Goal: Task Accomplishment & Management: Complete application form

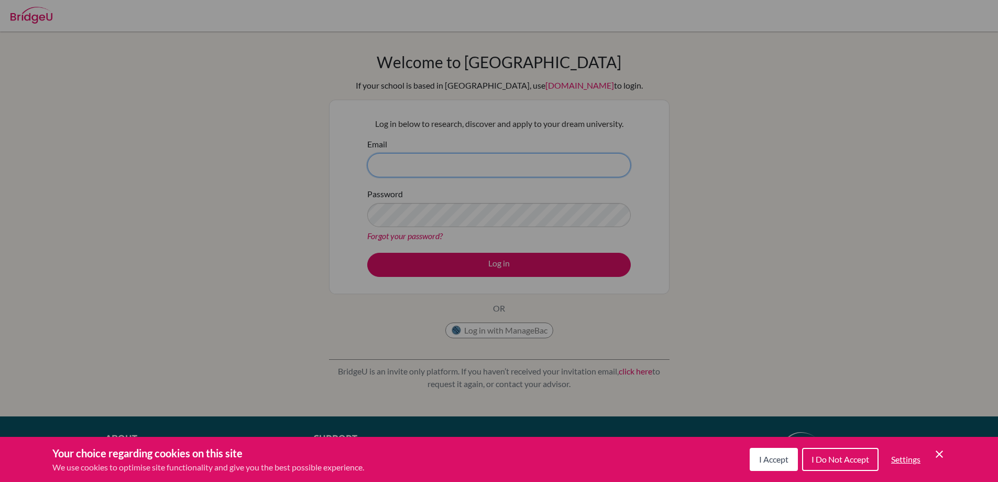
type input "counselor@mtview.id"
click at [675, 158] on div "Cookie Preferences" at bounding box center [499, 241] width 998 height 482
click at [763, 452] on button "I Accept" at bounding box center [774, 459] width 48 height 23
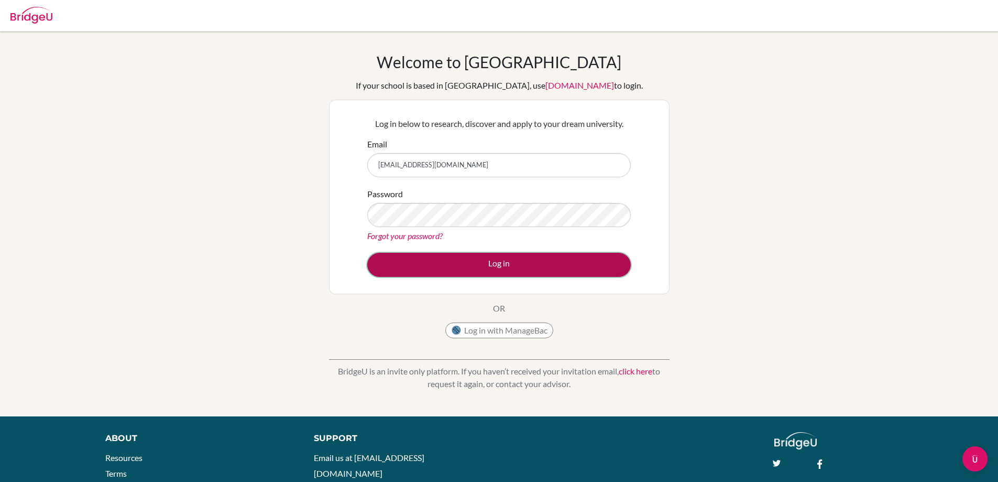
click at [562, 267] on button "Log in" at bounding box center [499, 265] width 264 height 24
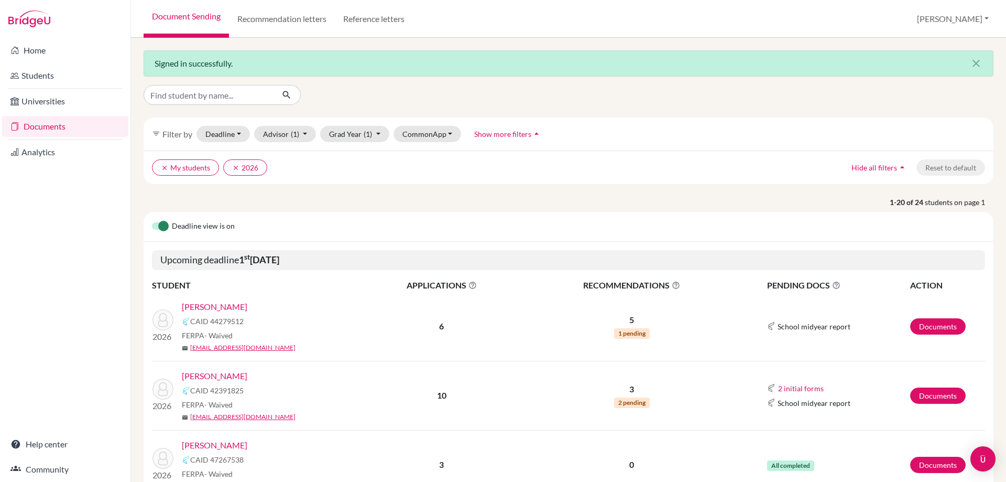
scroll to position [157, 0]
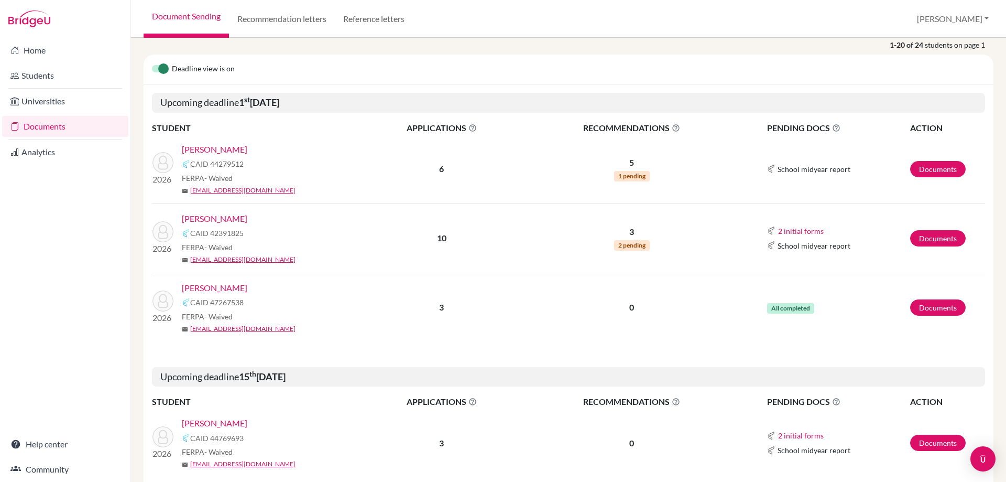
click at [222, 288] on link "[PERSON_NAME]" at bounding box center [215, 287] width 66 height 13
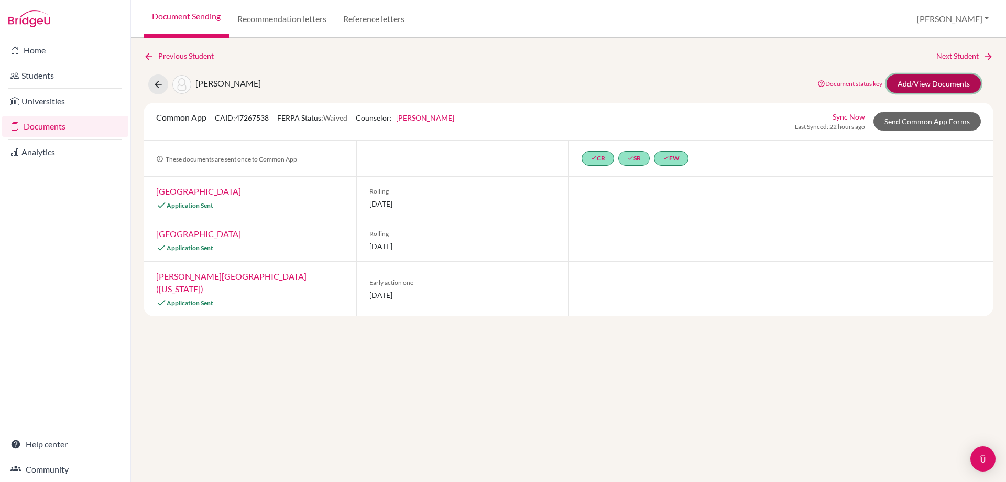
click at [897, 80] on link "Add/View Documents" at bounding box center [934, 83] width 94 height 18
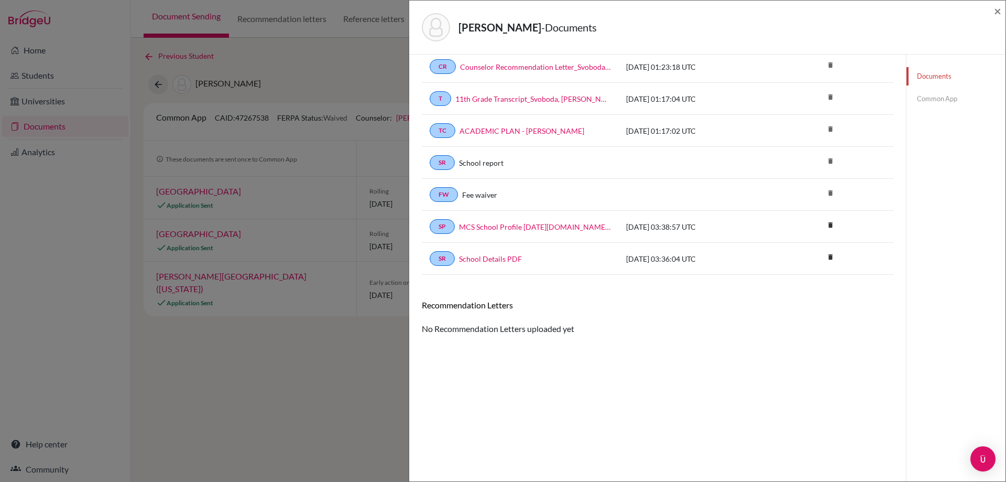
scroll to position [55, 0]
click at [927, 97] on link "Common App" at bounding box center [956, 99] width 99 height 18
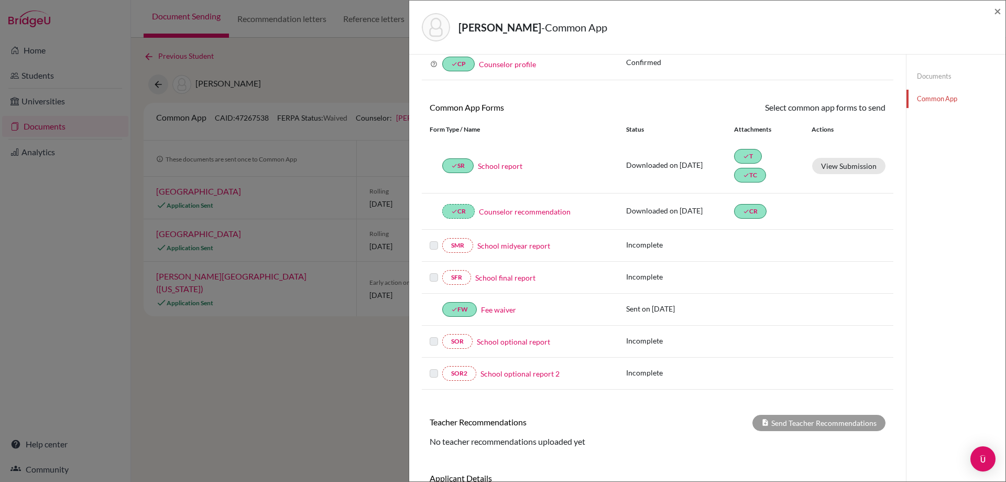
click at [351, 72] on div "Svoboda, Nadia Renee - Common App × × REQUIRED INFORMATION Document Type / Name…" at bounding box center [503, 241] width 1006 height 482
click at [996, 12] on span "×" at bounding box center [997, 10] width 7 height 15
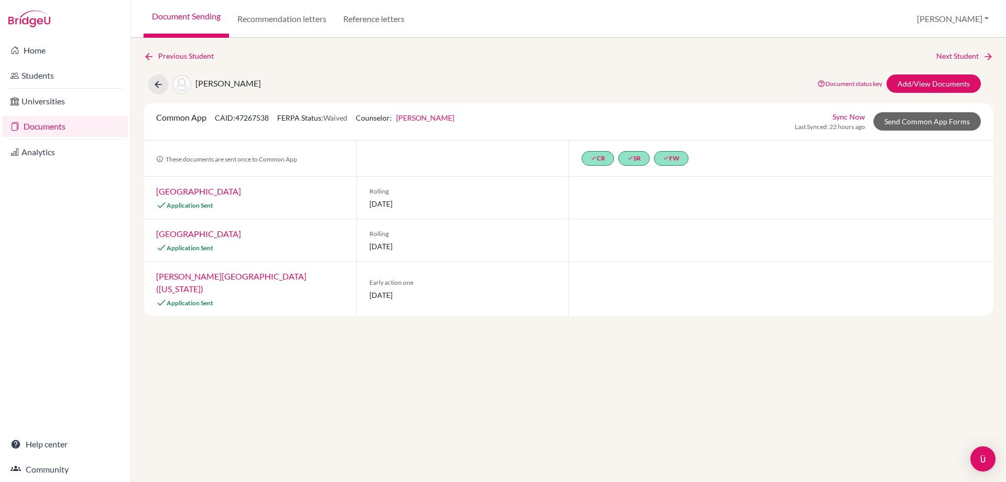
click at [71, 133] on link "Documents" at bounding box center [65, 126] width 126 height 21
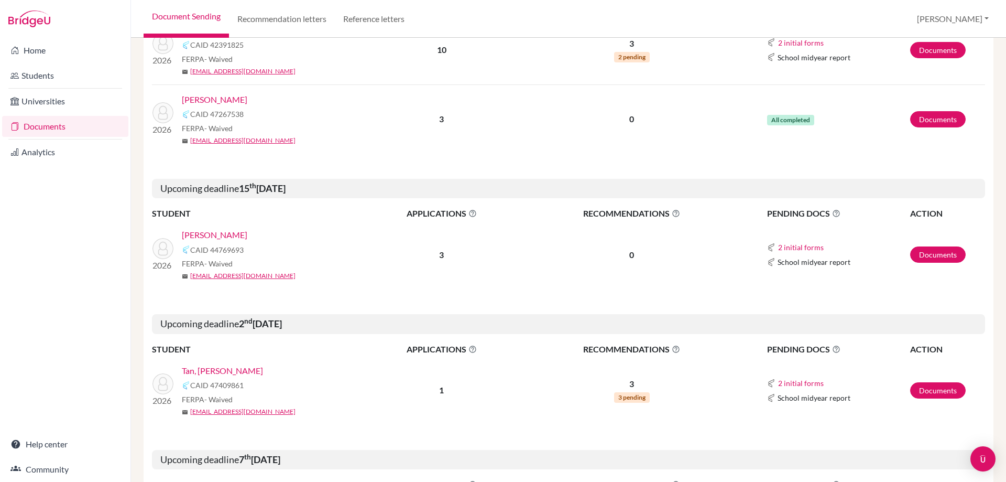
scroll to position [314, 0]
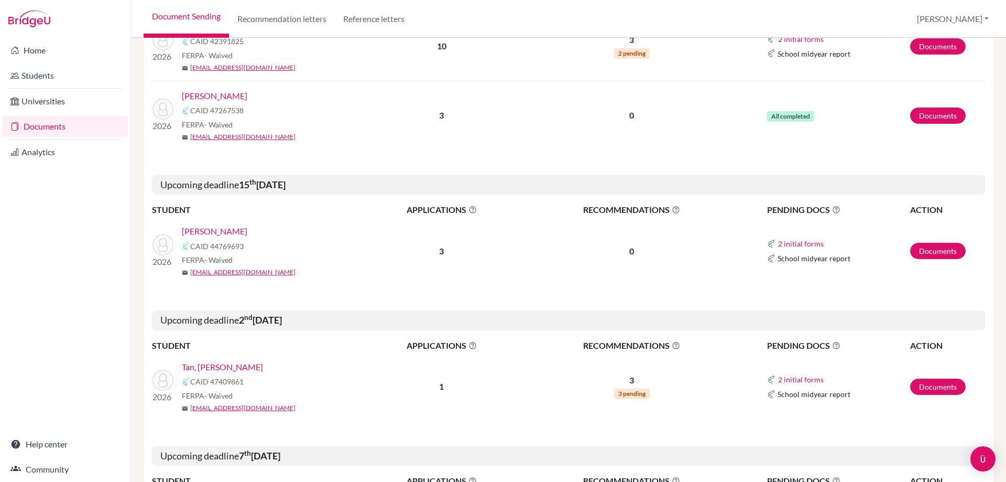
click at [227, 228] on link "[PERSON_NAME]" at bounding box center [215, 231] width 66 height 13
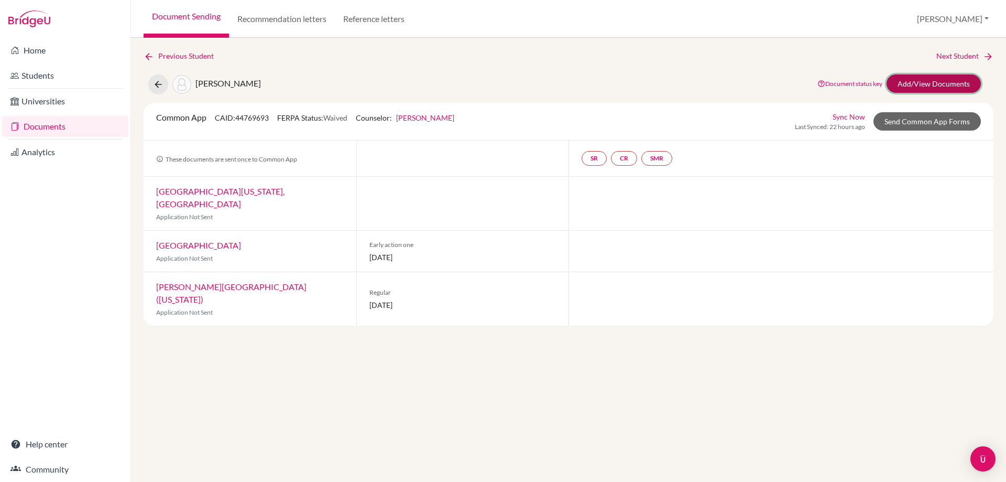
click at [892, 85] on link "Add/View Documents" at bounding box center [934, 83] width 94 height 18
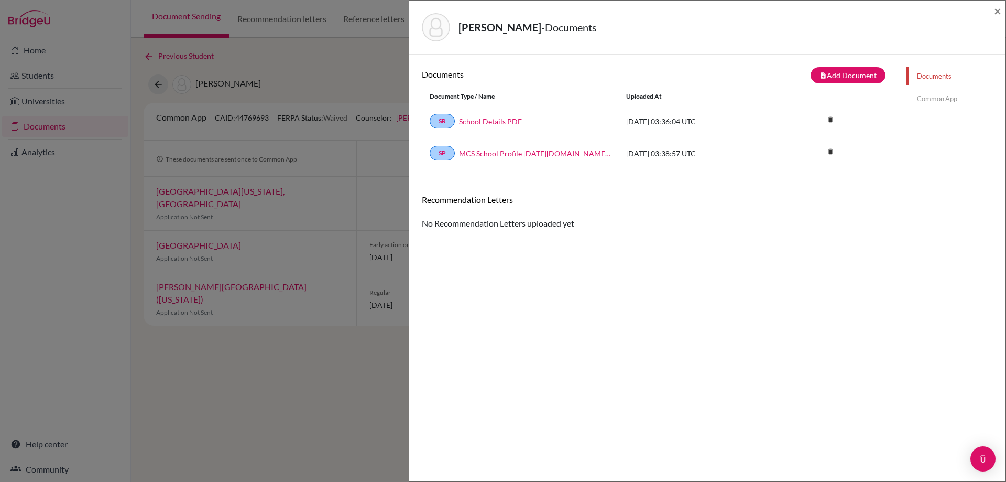
click at [931, 98] on link "Common App" at bounding box center [956, 99] width 99 height 18
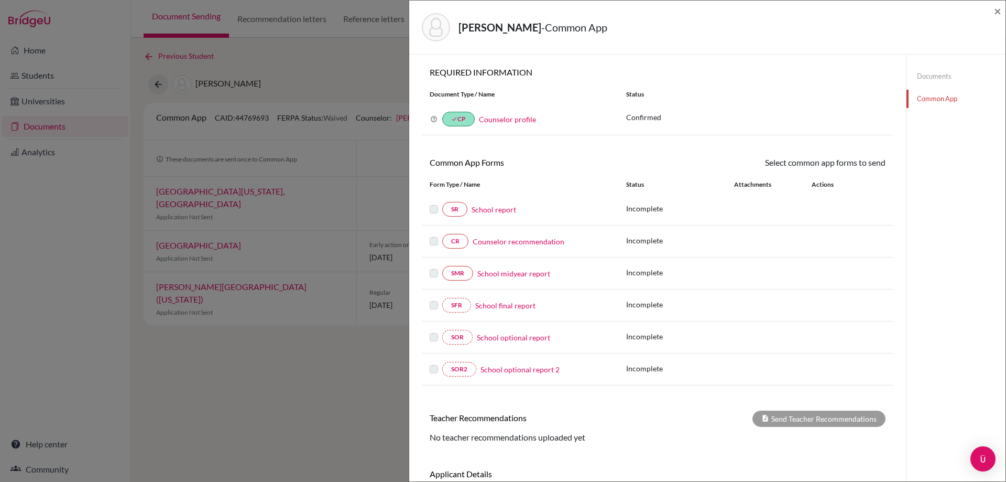
click at [509, 208] on link "School report" at bounding box center [494, 209] width 45 height 11
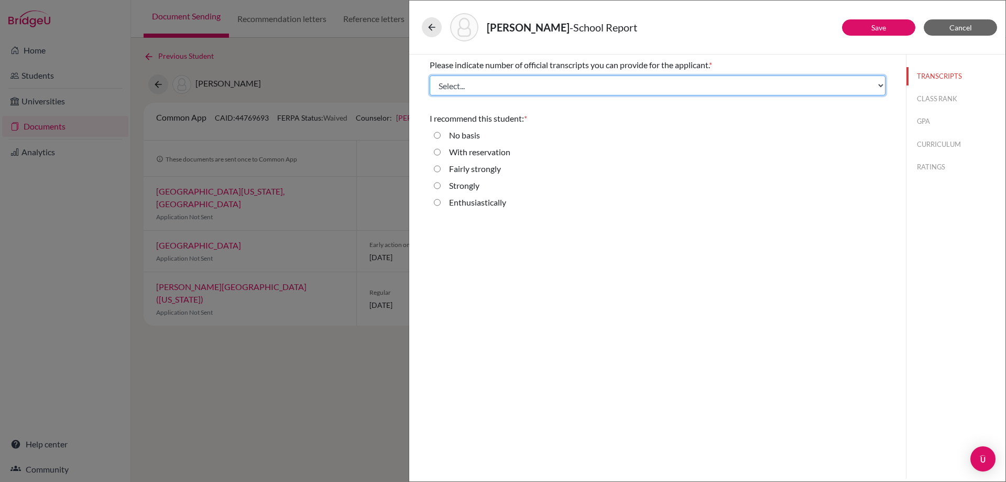
click at [528, 84] on select "Select... 1 2 3 4" at bounding box center [658, 85] width 456 height 20
select select "1"
click at [430, 75] on select "Select... 1 2 3 4" at bounding box center [658, 85] width 456 height 20
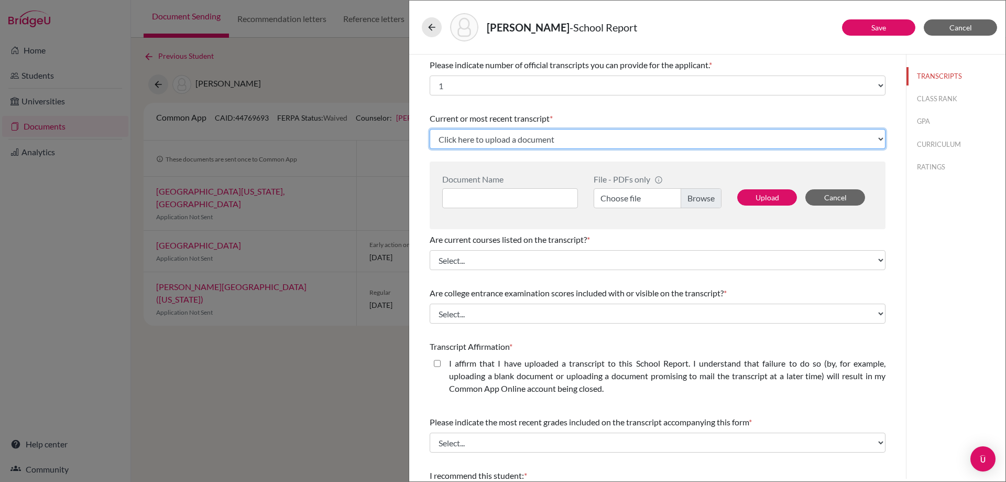
click at [507, 147] on select "Click here to upload a document Upload New File" at bounding box center [658, 139] width 456 height 20
select select "Upload New File"
click at [430, 129] on select "Click here to upload a document Upload New File" at bounding box center [658, 139] width 456 height 20
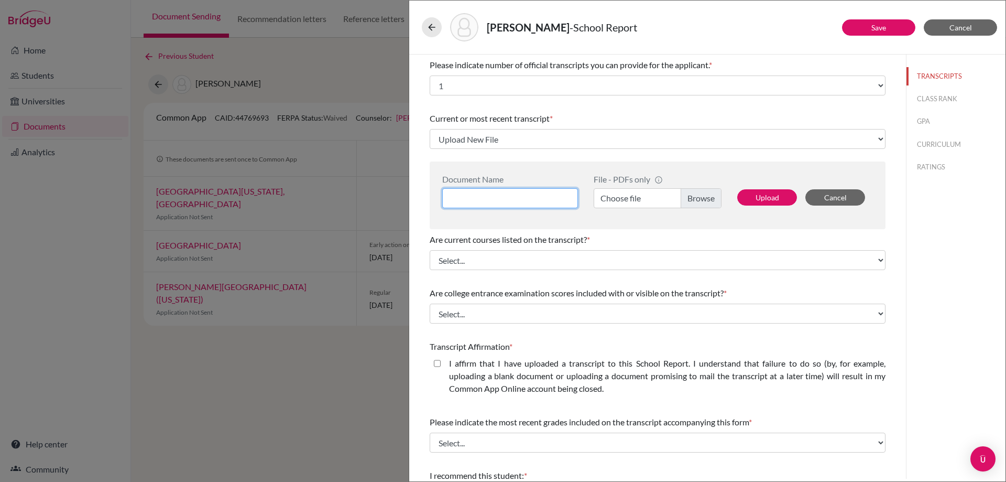
click at [509, 196] on input at bounding box center [510, 198] width 136 height 20
click at [529, 198] on input at bounding box center [510, 198] width 136 height 20
paste input "11th Grade Transcript_Kim, Yeon Seo"
type input "11th Grade Transcript_Kim, Yeon Seo"
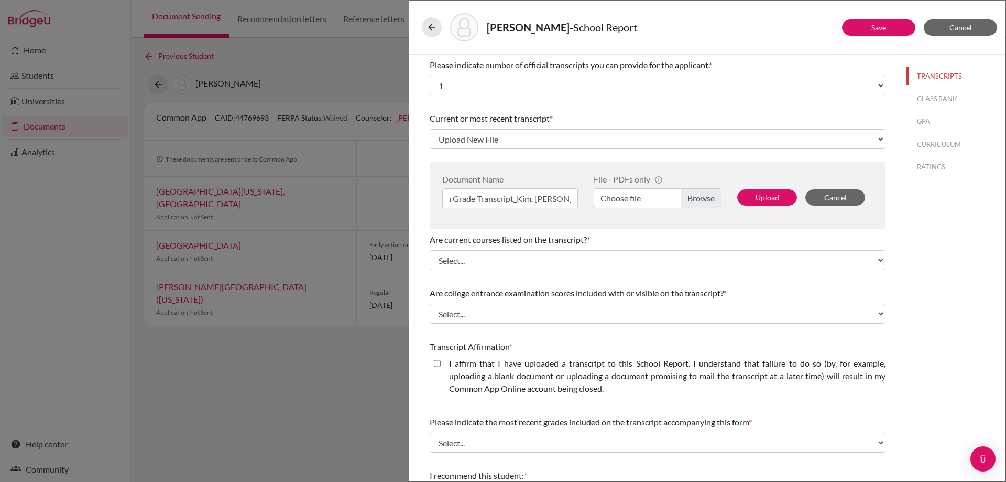
click at [623, 197] on label "Choose file" at bounding box center [658, 198] width 128 height 20
click at [623, 197] on input "Choose file" at bounding box center [658, 198] width 128 height 20
click at [758, 197] on button "Upload" at bounding box center [767, 197] width 60 height 16
select select "660666"
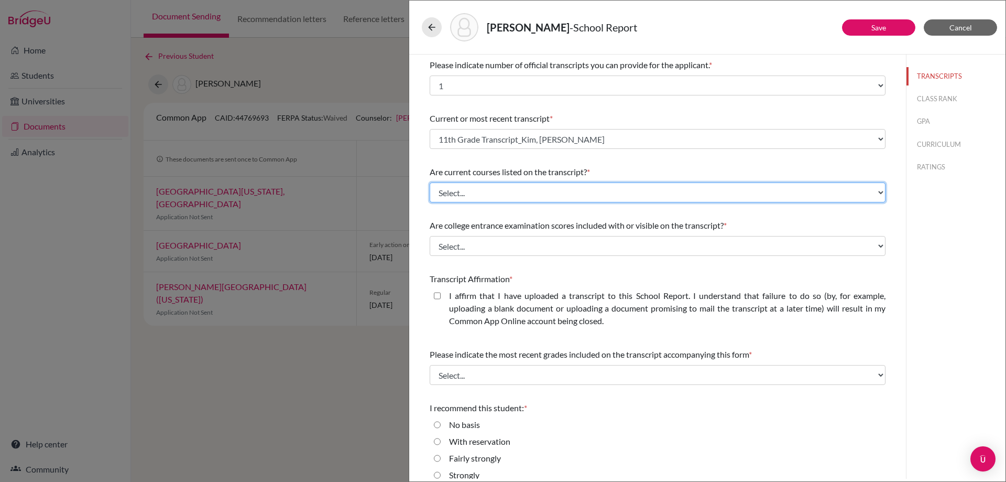
click at [576, 199] on select "Select... Yes No" at bounding box center [658, 192] width 456 height 20
select select "1"
click at [430, 182] on select "Select... Yes No" at bounding box center [658, 192] width 456 height 20
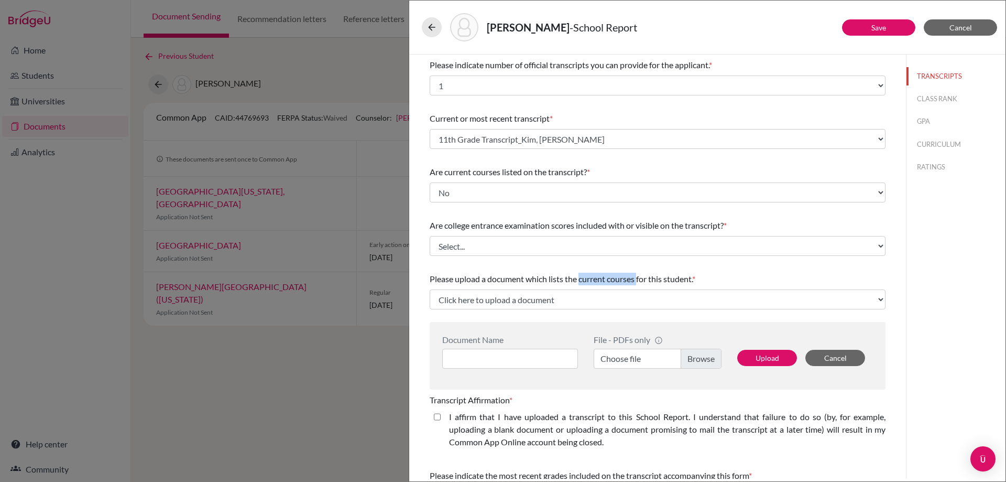
drag, startPoint x: 580, startPoint y: 278, endPoint x: 638, endPoint y: 277, distance: 58.7
click at [638, 277] on span "Please upload a document which lists the current courses for this student." at bounding box center [561, 279] width 263 height 10
copy span "current courses"
click at [955, 27] on span "Cancel" at bounding box center [961, 27] width 23 height 9
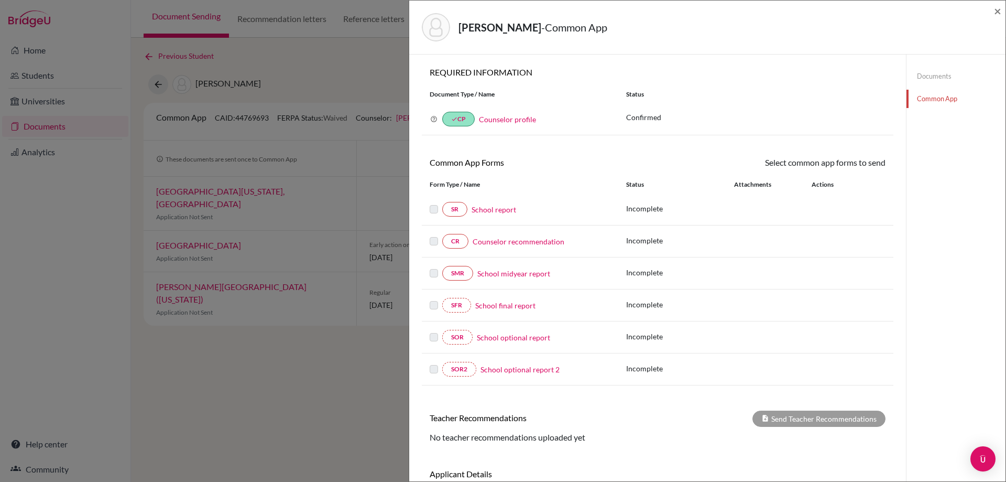
click at [267, 85] on div "Kim, Yeon Seo - Common App × × REQUIRED INFORMATION Document Type / Name Status…" at bounding box center [503, 241] width 1006 height 482
click at [1000, 9] on span "×" at bounding box center [997, 10] width 7 height 15
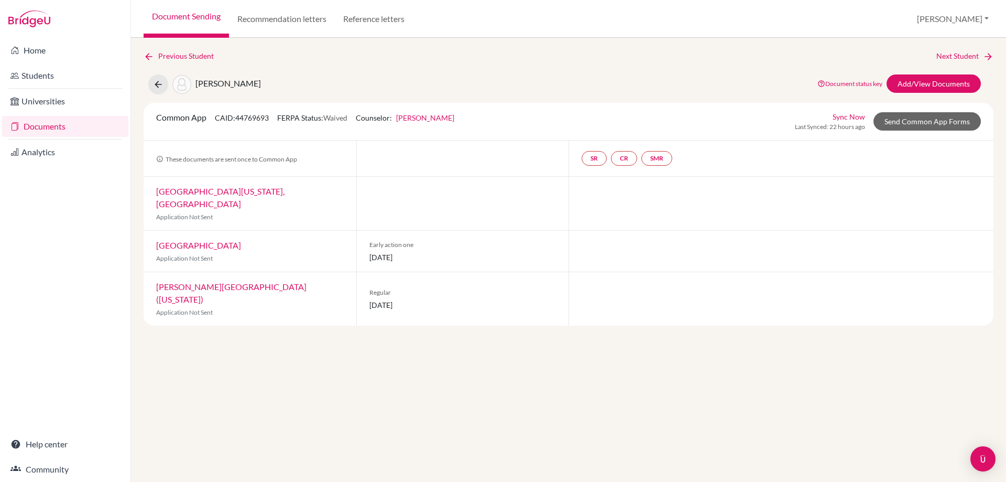
click at [24, 130] on link "Documents" at bounding box center [65, 126] width 126 height 21
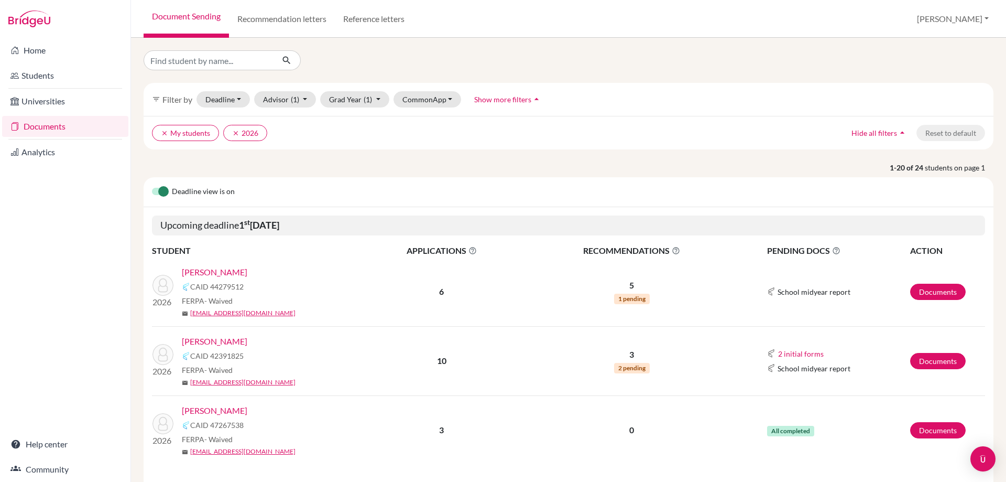
scroll to position [419, 0]
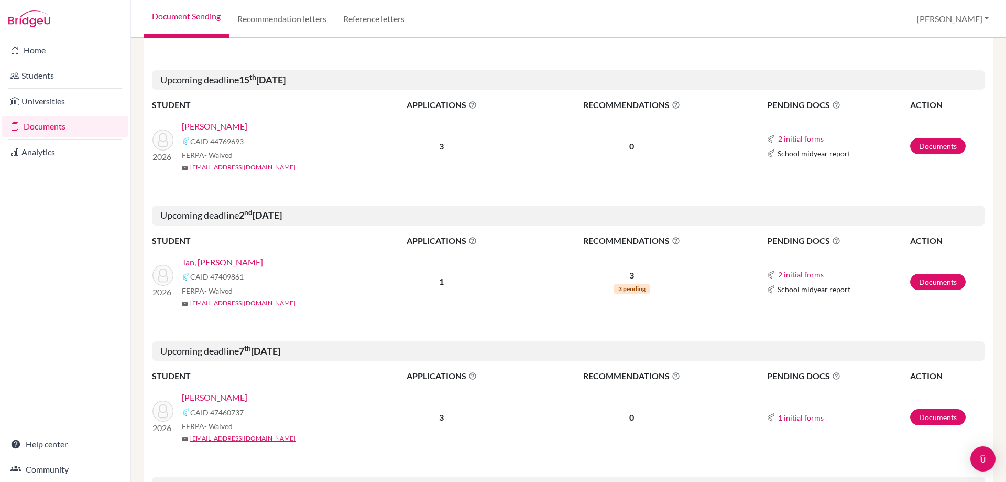
click at [260, 265] on link "Tan, [PERSON_NAME]" at bounding box center [222, 262] width 81 height 13
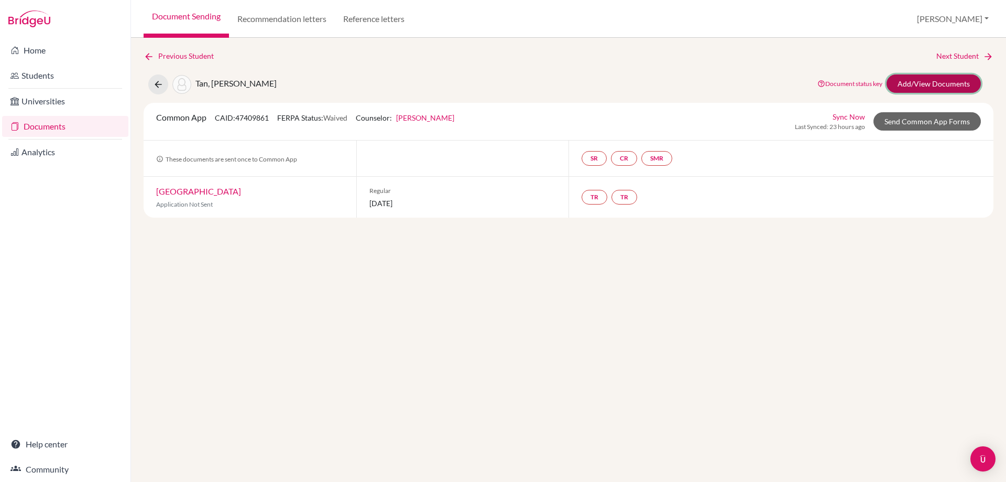
click at [909, 83] on link "Add/View Documents" at bounding box center [934, 83] width 94 height 18
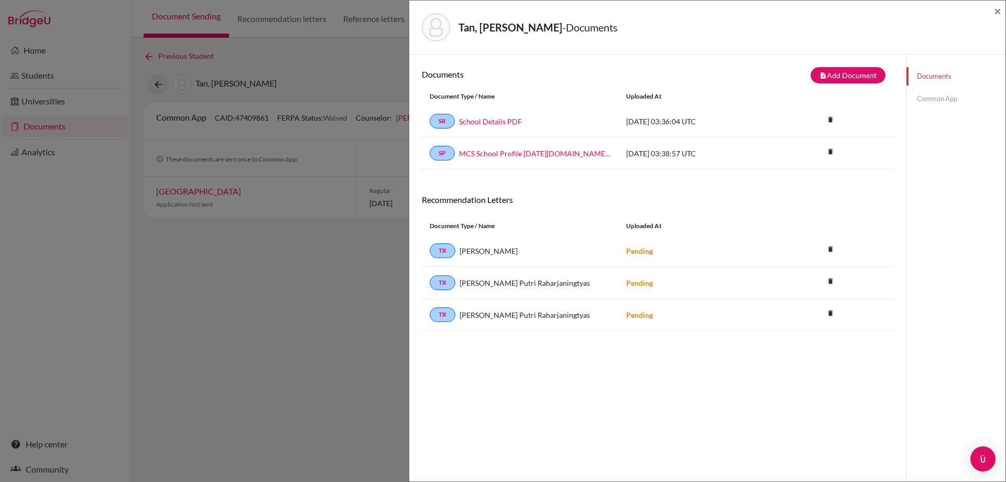
click at [922, 101] on link "Common App" at bounding box center [956, 99] width 99 height 18
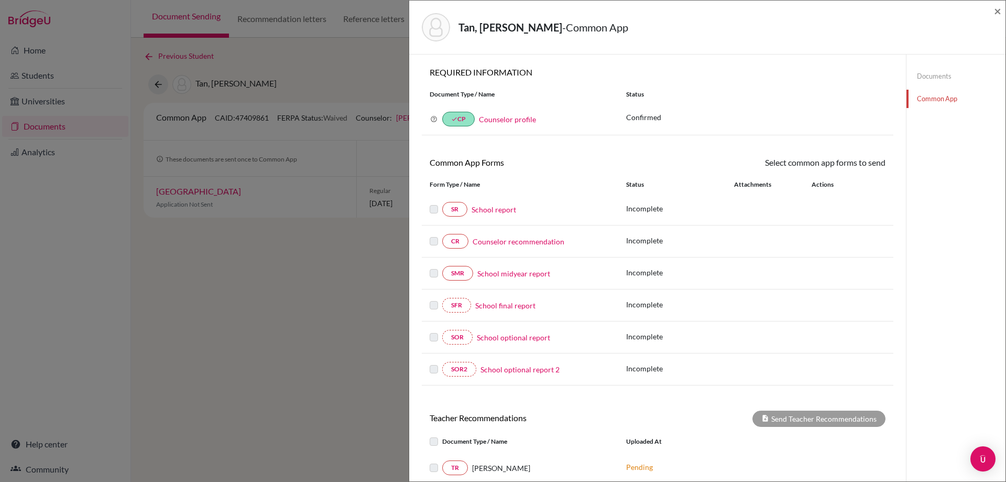
click at [520, 212] on div "School report" at bounding box center [538, 209] width 143 height 11
click at [504, 209] on link "School report" at bounding box center [494, 209] width 45 height 11
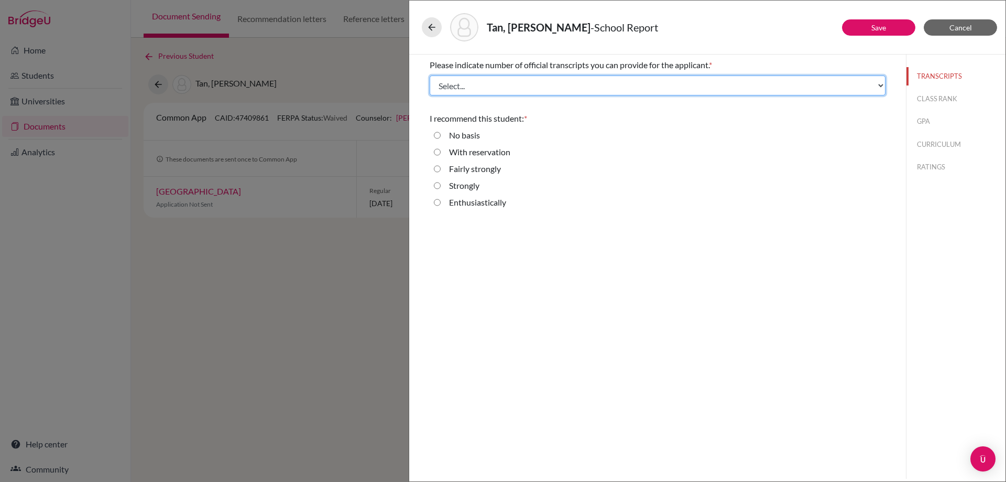
click at [519, 82] on select "Select... 1 2 3 4" at bounding box center [658, 85] width 456 height 20
select select "1"
click at [430, 75] on select "Select... 1 2 3 4" at bounding box center [658, 85] width 456 height 20
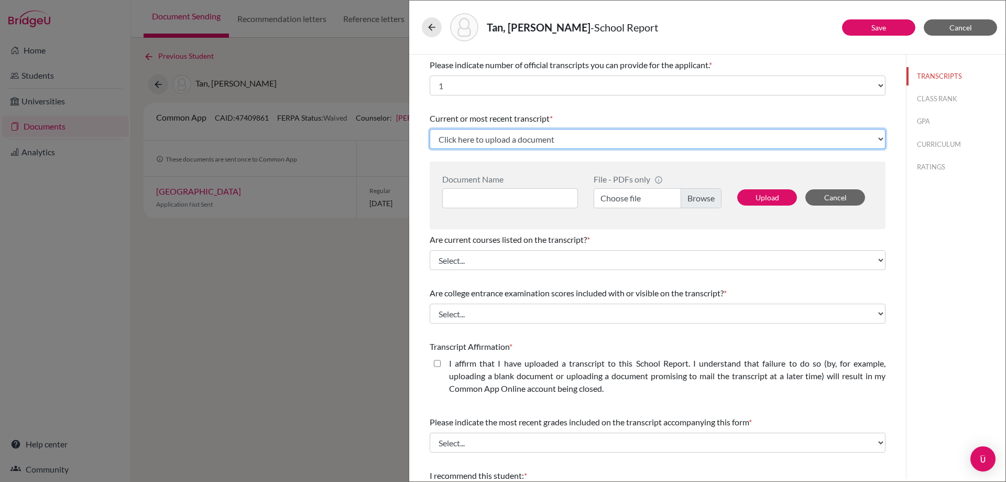
click at [501, 138] on select "Click here to upload a document Upload New File" at bounding box center [658, 139] width 456 height 20
select select "Upload New File"
click at [430, 129] on select "Click here to upload a document Upload New File" at bounding box center [658, 139] width 456 height 20
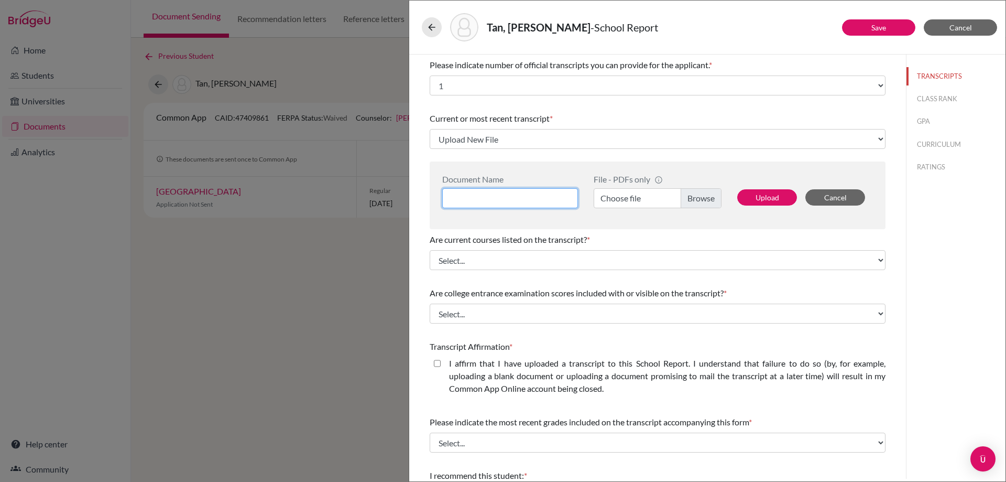
click at [553, 199] on input at bounding box center [510, 198] width 136 height 20
paste input "11th Grade Transcript_Tan, Angelique Noelene"
type input "11th Grade Transcript_Tan, Angelique Noelene"
click at [636, 202] on label "Choose file" at bounding box center [658, 198] width 128 height 20
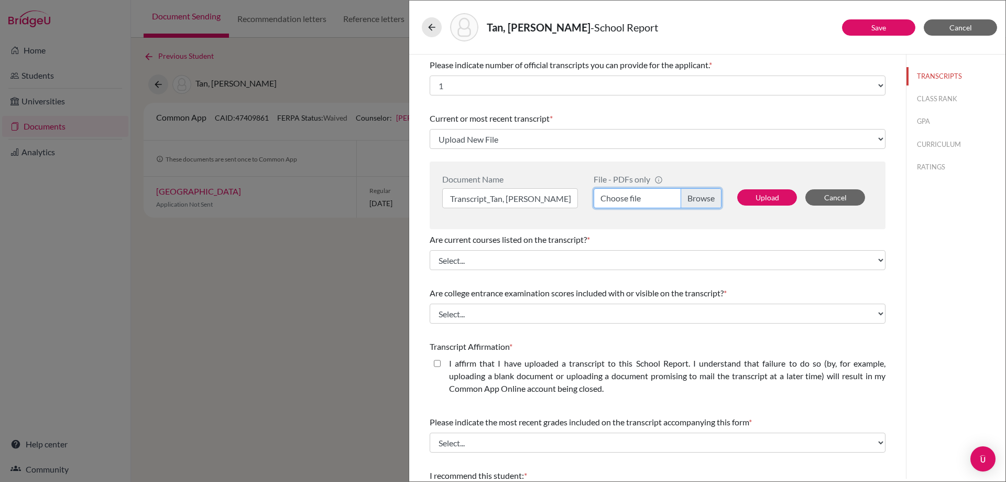
click at [636, 202] on input "Choose file" at bounding box center [658, 198] width 128 height 20
click at [751, 199] on button "Upload" at bounding box center [767, 197] width 60 height 16
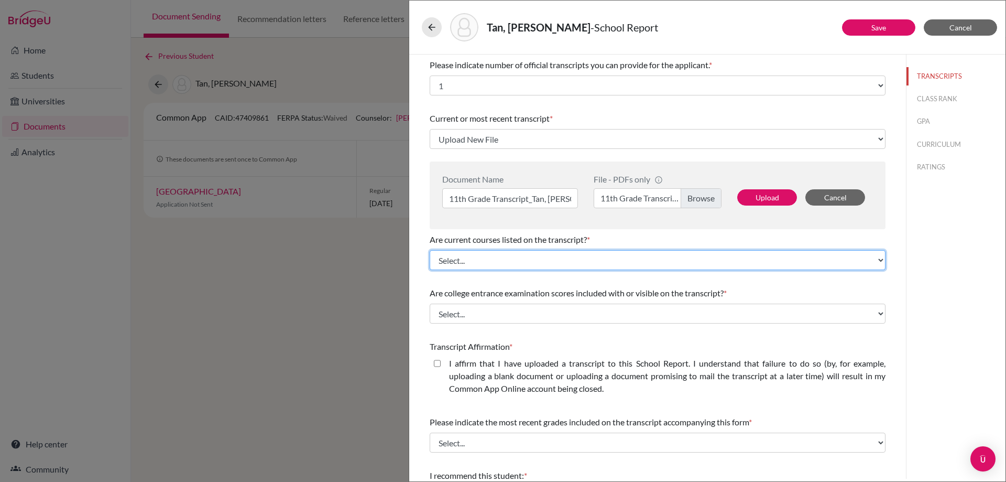
click at [599, 264] on select "Select... Yes No" at bounding box center [658, 260] width 456 height 20
select select "660668"
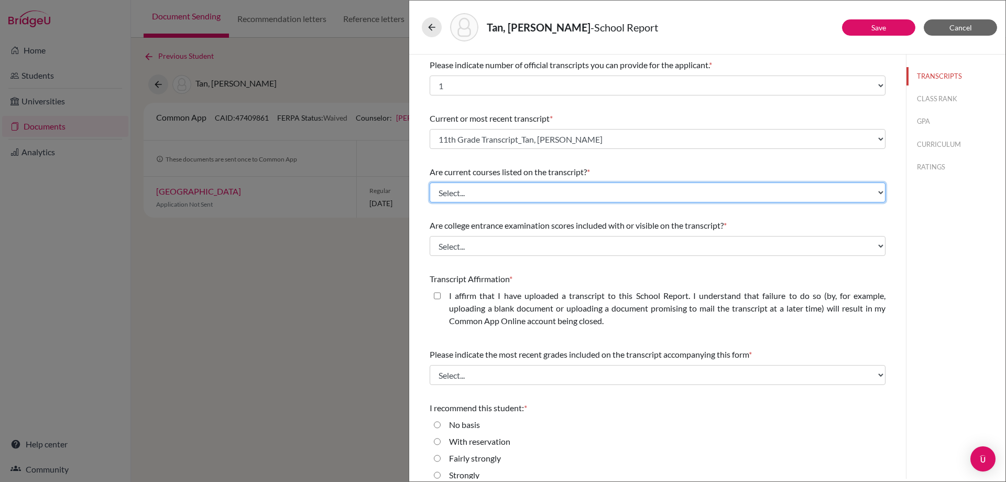
select select "1"
click at [430, 182] on select "Select... Yes No" at bounding box center [658, 192] width 456 height 20
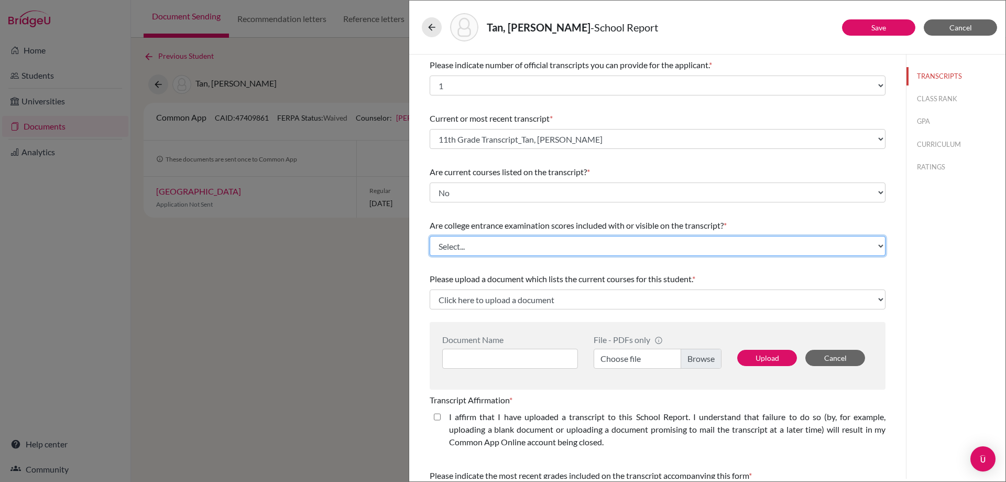
click at [518, 245] on select "Select... Yes No" at bounding box center [658, 246] width 456 height 20
select select "1"
click at [430, 236] on select "Select... Yes No" at bounding box center [658, 246] width 456 height 20
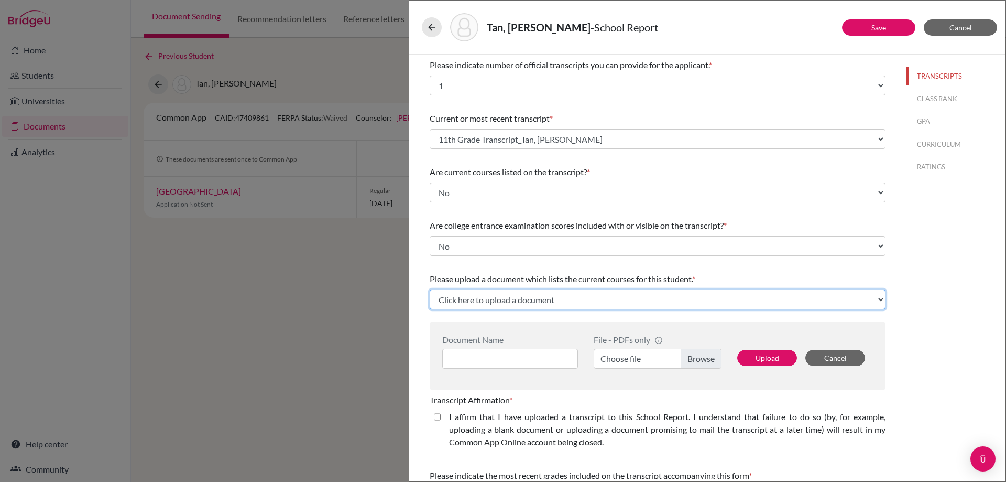
click at [498, 301] on select "Click here to upload a document Upload New File" at bounding box center [658, 299] width 456 height 20
select select "Upload New File"
click at [430, 289] on select "Click here to upload a document Upload New File" at bounding box center [658, 299] width 456 height 20
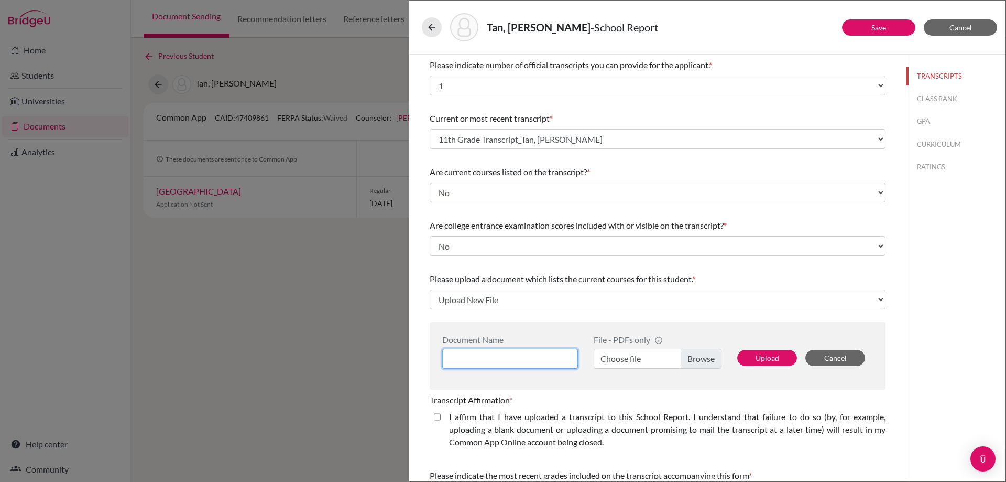
click at [492, 359] on input at bounding box center [510, 358] width 136 height 20
click at [510, 362] on input at bounding box center [510, 358] width 136 height 20
drag, startPoint x: 512, startPoint y: 369, endPoint x: 503, endPoint y: 362, distance: 11.6
click at [503, 362] on div "Document Name File - PDFs only info CommonApp has file size limit of 2MB per fi…" at bounding box center [658, 356] width 456 height 68
click at [505, 361] on input at bounding box center [510, 358] width 136 height 20
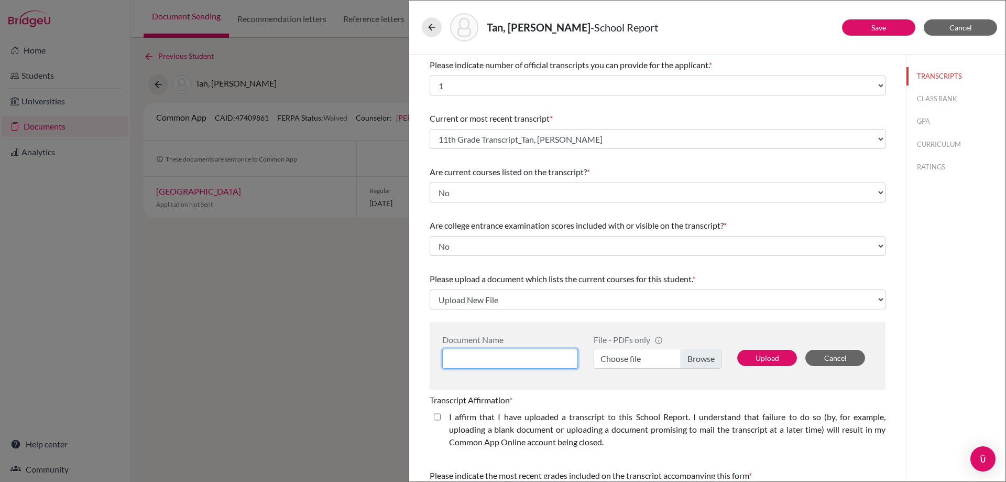
paste input "11th Grade Transcript_Tan, Angelique Noelene"
type input "11th Grade Transcript_Tan, Angelique Noelene"
click at [479, 354] on input at bounding box center [510, 358] width 136 height 20
paste input "ACADEMIC PLAN - Tan, Angelique Noelene"
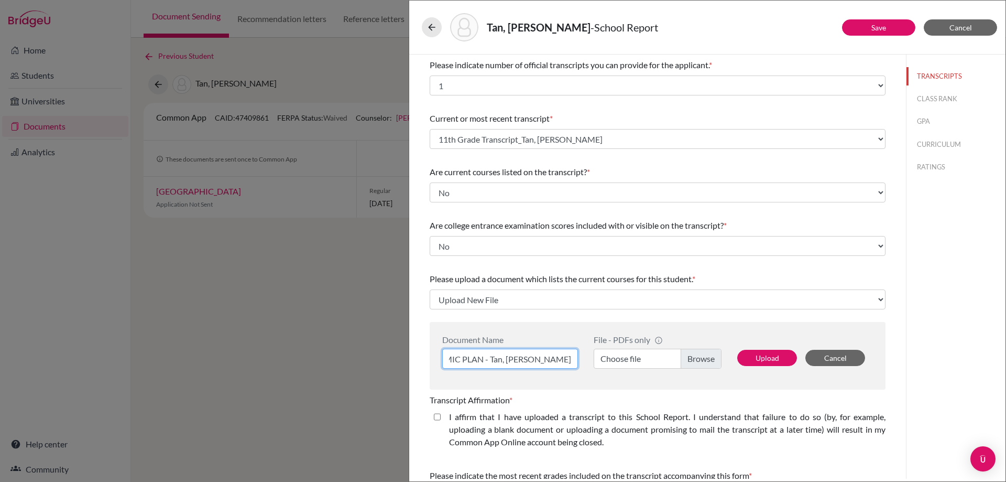
type input "ACADEMIC PLAN - Tan, Angelique Noelene"
click at [645, 359] on label "Choose file" at bounding box center [658, 358] width 128 height 20
click at [645, 359] on input "Choose file" at bounding box center [658, 358] width 128 height 20
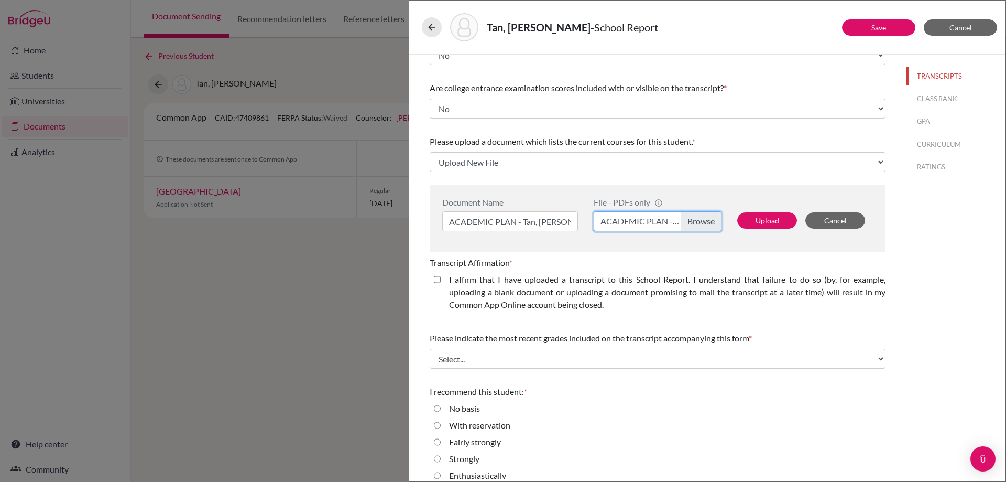
scroll to position [149, 0]
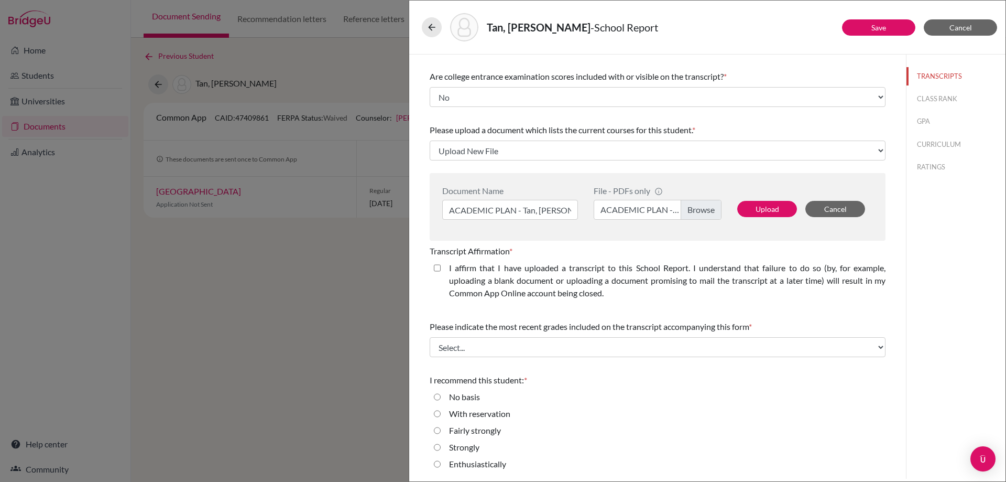
click at [524, 286] on label "I affirm that I have uploaded a transcript to this School Report. I understand …" at bounding box center [667, 280] width 436 height 38
click at [441, 274] on closed\ "I affirm that I have uploaded a transcript to this School Report. I understand …" at bounding box center [437, 267] width 7 height 13
checkbox closed\ "true"
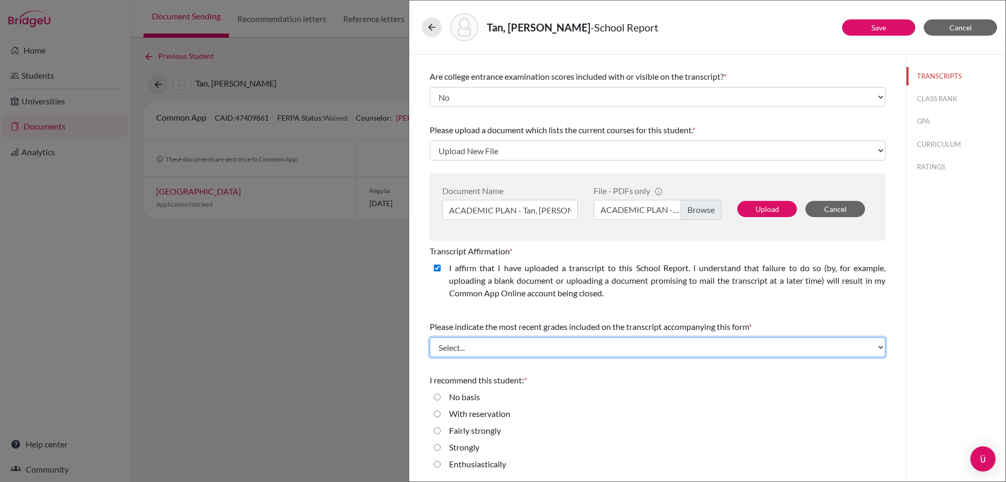
click at [522, 348] on select "Select... Final junior year grades 1st Quarter senior year grades 2nd Quarter/1…" at bounding box center [658, 347] width 456 height 20
select select "0"
click at [430, 337] on select "Select... Final junior year grades 1st Quarter senior year grades 2nd Quarter/1…" at bounding box center [658, 347] width 456 height 20
click at [508, 346] on select "Select... Final junior year grades 1st Quarter senior year grades 2nd Quarter/1…" at bounding box center [658, 347] width 456 height 20
click at [430, 337] on select "Select... Final junior year grades 1st Quarter senior year grades 2nd Quarter/1…" at bounding box center [658, 347] width 456 height 20
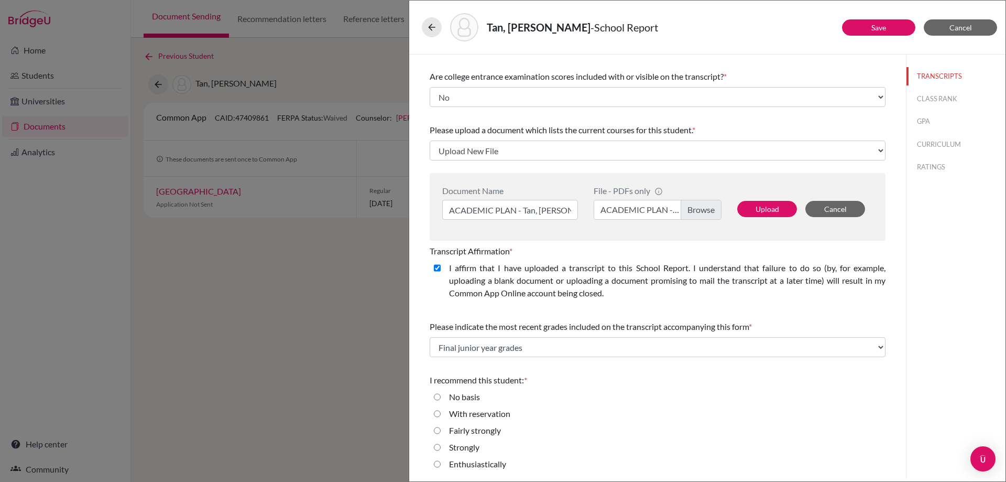
click at [477, 463] on label "Enthusiastically" at bounding box center [477, 463] width 57 height 13
click at [441, 463] on input "Enthusiastically" at bounding box center [437, 463] width 7 height 13
radio input "true"
click at [472, 450] on label "Strongly" at bounding box center [464, 447] width 30 height 13
click at [441, 450] on input "Strongly" at bounding box center [437, 447] width 7 height 13
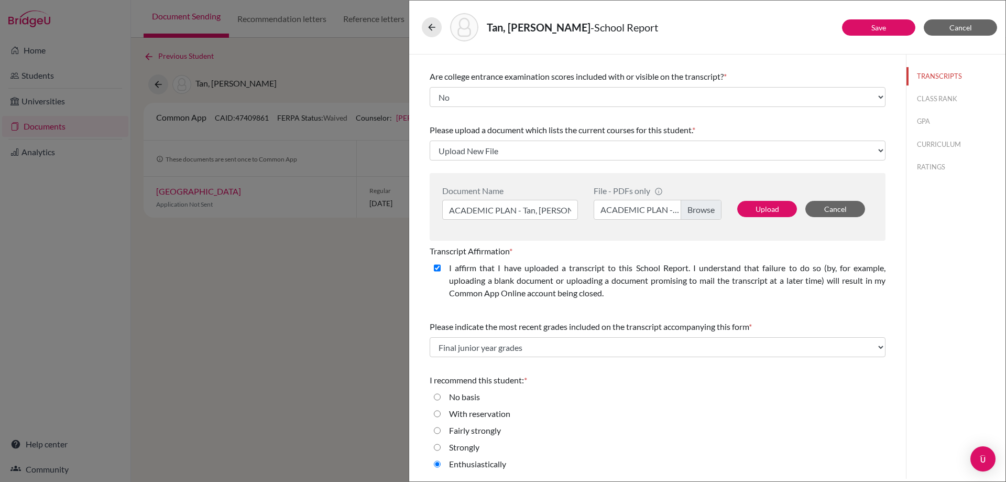
radio input "true"
click at [762, 207] on button "Upload" at bounding box center [767, 209] width 60 height 16
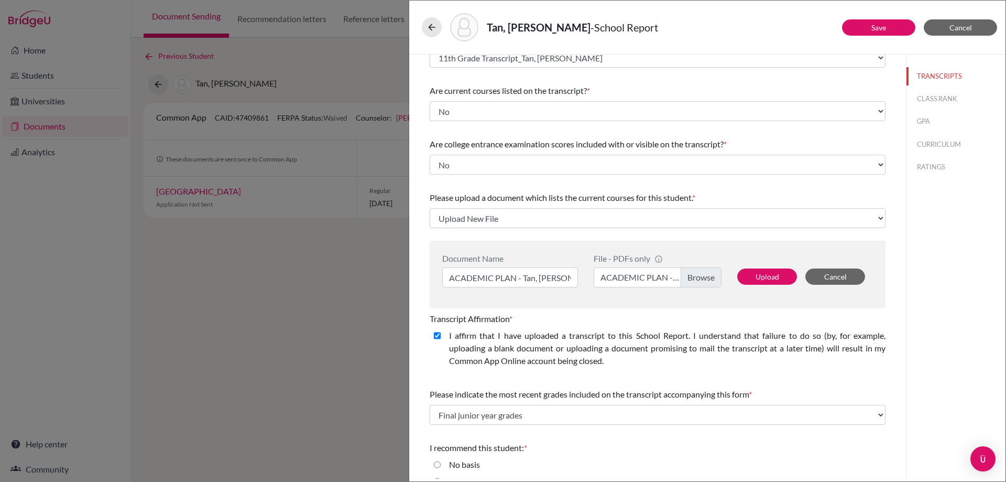
select select "660669"
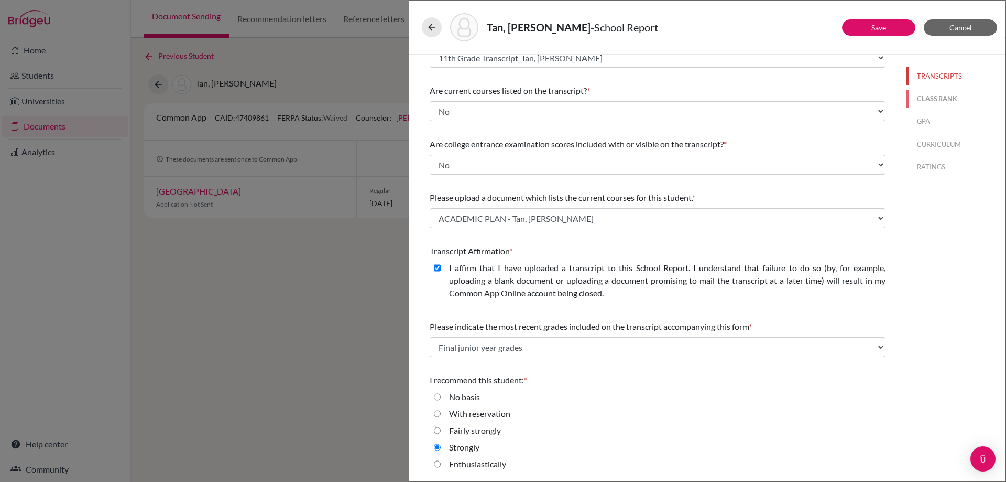
click at [928, 97] on button "CLASS RANK" at bounding box center [956, 99] width 99 height 18
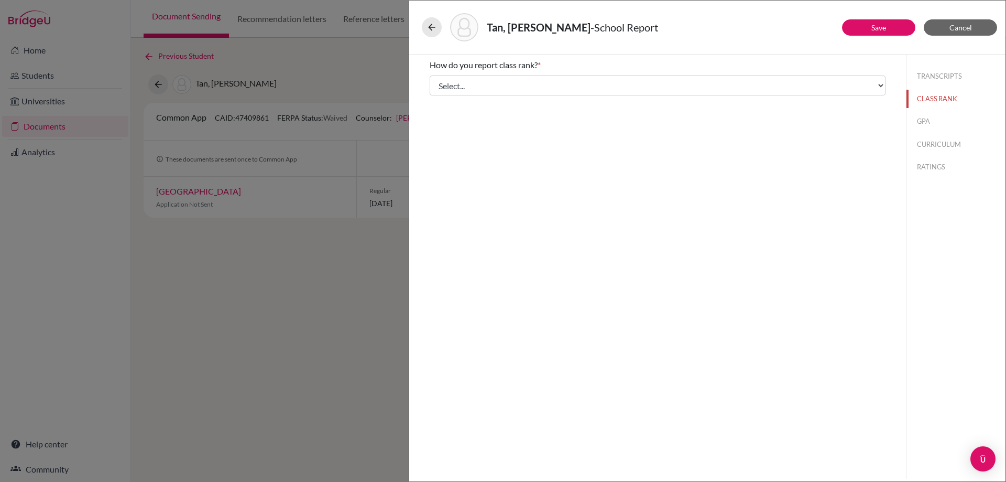
click at [704, 106] on div "How do you report class rank? * Select... Exact Decile Quintile Quartile None A…" at bounding box center [657, 266] width 497 height 424
click at [703, 95] on div "How do you report class rank? * Select... Exact Decile Quintile Quartile None" at bounding box center [658, 76] width 456 height 45
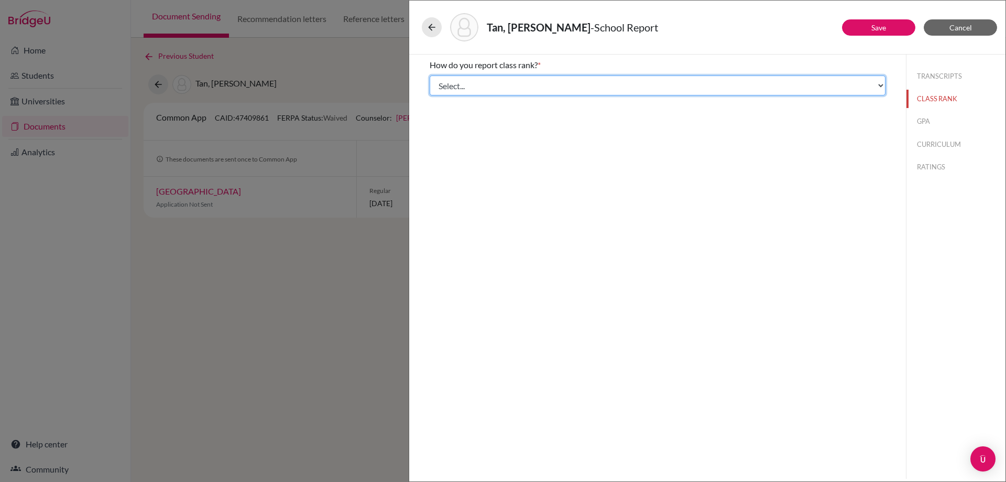
click at [693, 93] on select "Select... Exact Decile Quintile Quartile None" at bounding box center [658, 85] width 456 height 20
select select "5"
click at [430, 75] on select "Select... Exact Decile Quintile Quartile None" at bounding box center [658, 85] width 456 height 20
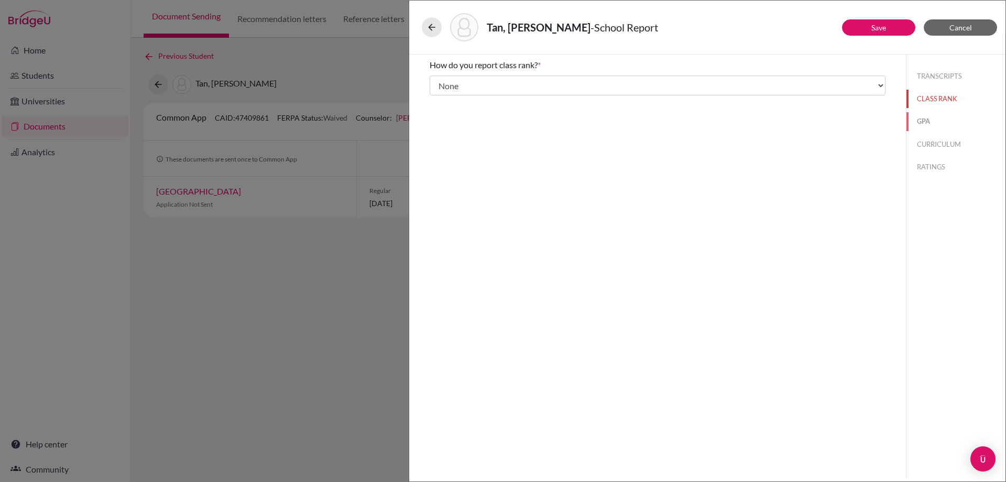
drag, startPoint x: 925, startPoint y: 119, endPoint x: 904, endPoint y: 121, distance: 20.5
click at [925, 120] on button "GPA" at bounding box center [956, 121] width 99 height 18
click at [455, 83] on label "Yes" at bounding box center [455, 81] width 13 height 13
click at [441, 83] on input "Yes" at bounding box center [437, 81] width 7 height 13
radio input "true"
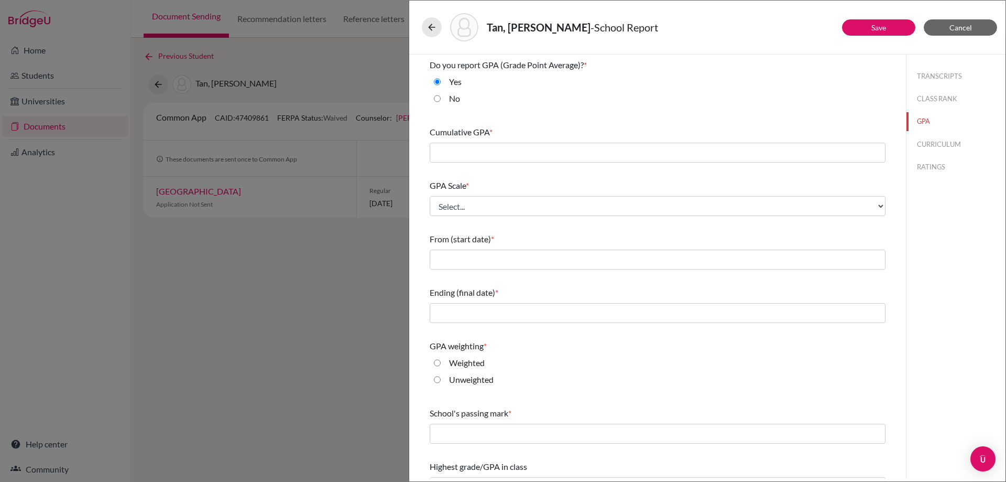
click at [461, 140] on div "Cumulative GPA *" at bounding box center [658, 144] width 456 height 45
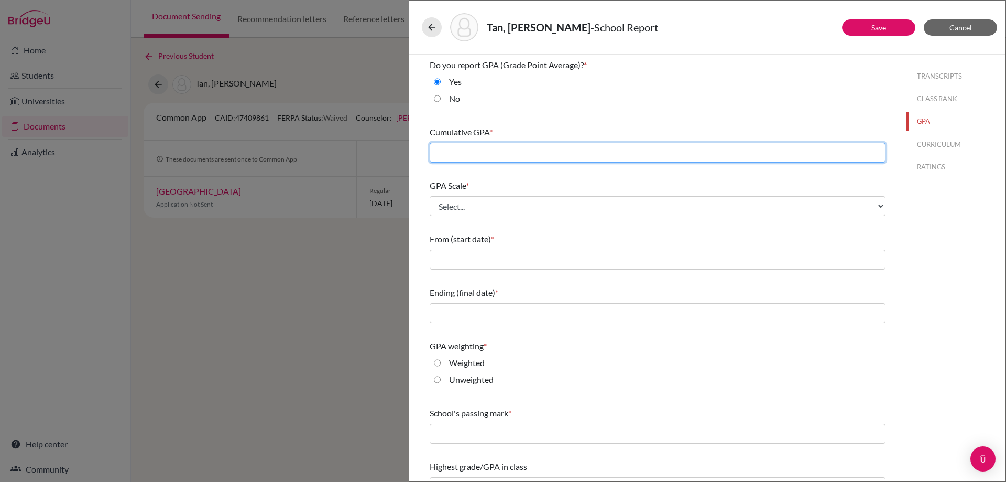
click at [462, 147] on input "text" at bounding box center [658, 153] width 456 height 20
click at [492, 156] on input "text" at bounding box center [658, 153] width 456 height 20
type input "3.12"
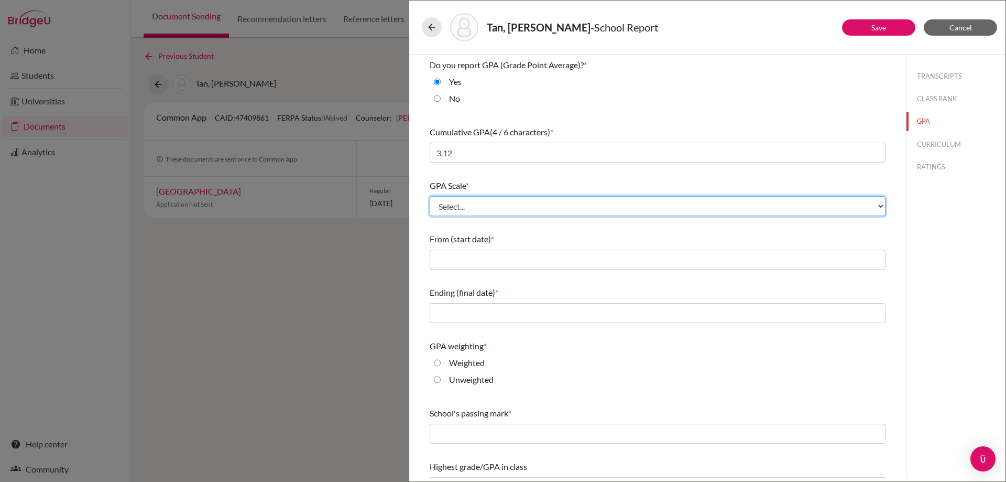
click at [498, 203] on select "Select... 4 5 6 7 8 9 10 11 12 13 14 15 16 17 18 19 20 100" at bounding box center [658, 206] width 456 height 20
select select "4"
click at [430, 196] on select "Select... 4 5 6 7 8 9 10 11 12 13 14 15 16 17 18 19 20 100" at bounding box center [658, 206] width 456 height 20
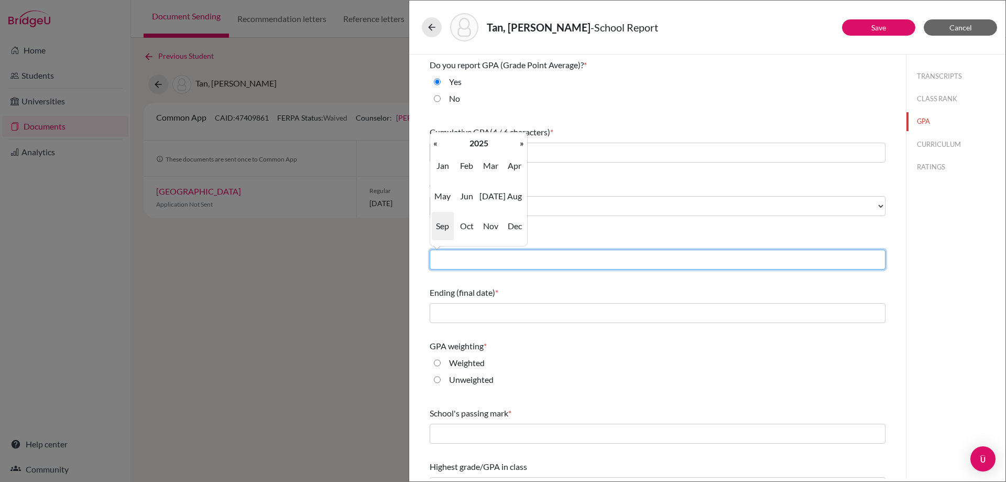
click at [491, 260] on input "text" at bounding box center [658, 259] width 456 height 20
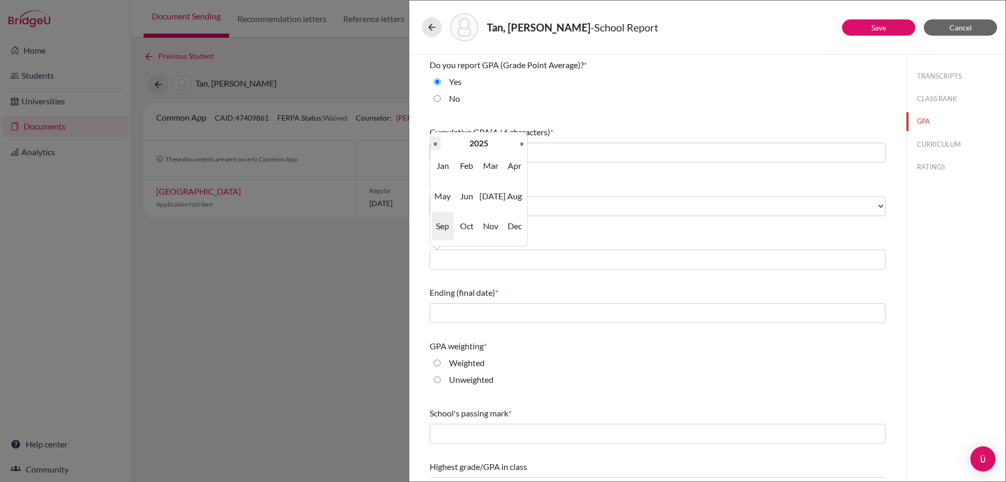
click at [432, 145] on th "«" at bounding box center [435, 143] width 10 height 14
click at [432, 146] on th "«" at bounding box center [435, 143] width 10 height 14
click at [508, 199] on span "Aug" at bounding box center [515, 196] width 22 height 28
type input "08/2022"
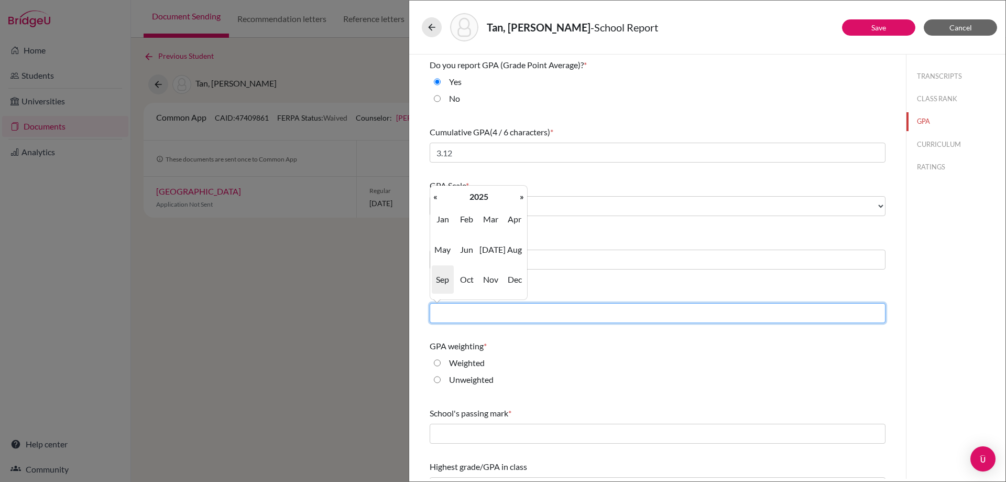
click at [481, 319] on input "text" at bounding box center [658, 313] width 456 height 20
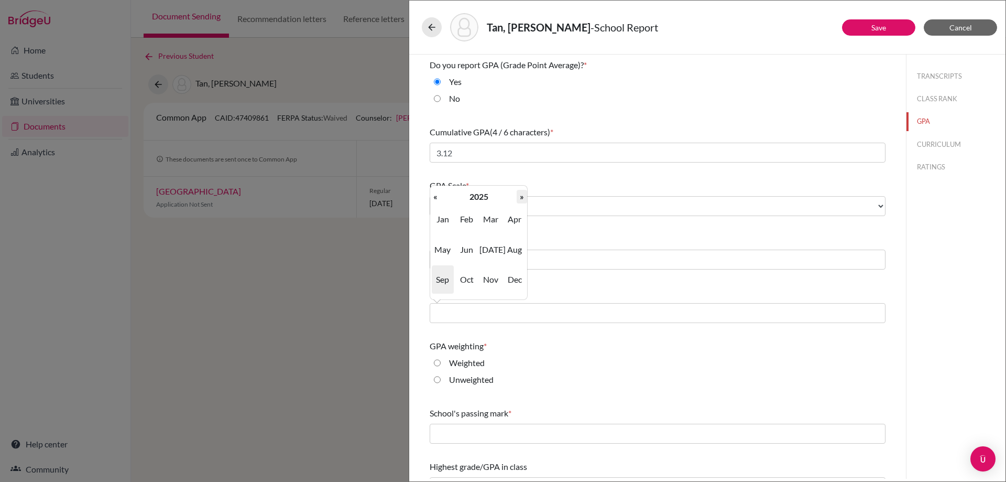
click at [521, 202] on th "»" at bounding box center [522, 197] width 10 height 14
click at [444, 255] on span "May" at bounding box center [443, 249] width 22 height 28
type input "05/2026"
click at [471, 381] on label "Unweighted" at bounding box center [471, 379] width 45 height 13
click at [441, 381] on input "Unweighted" at bounding box center [437, 379] width 7 height 13
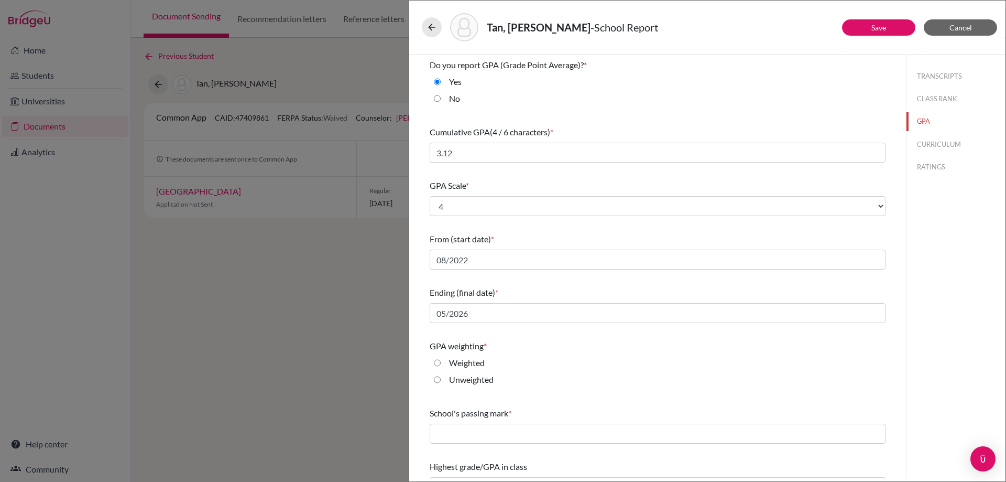
radio input "true"
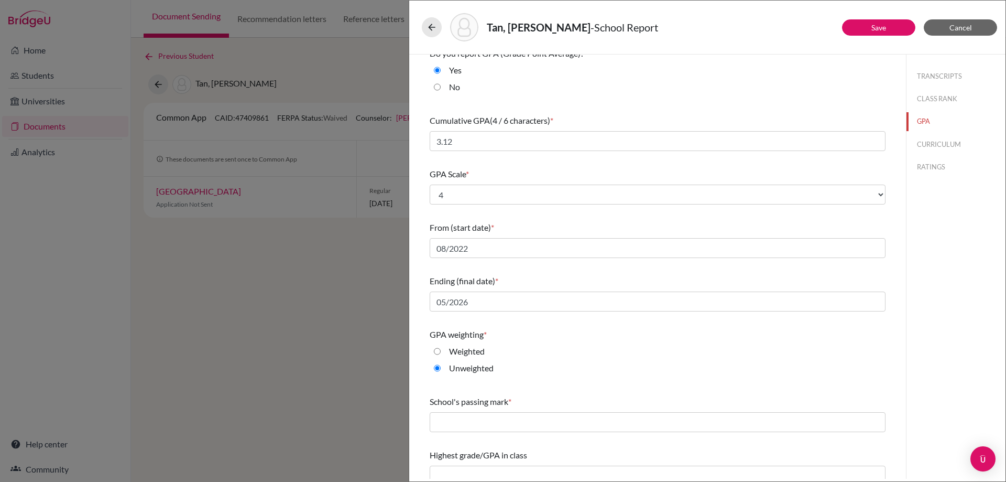
scroll to position [23, 0]
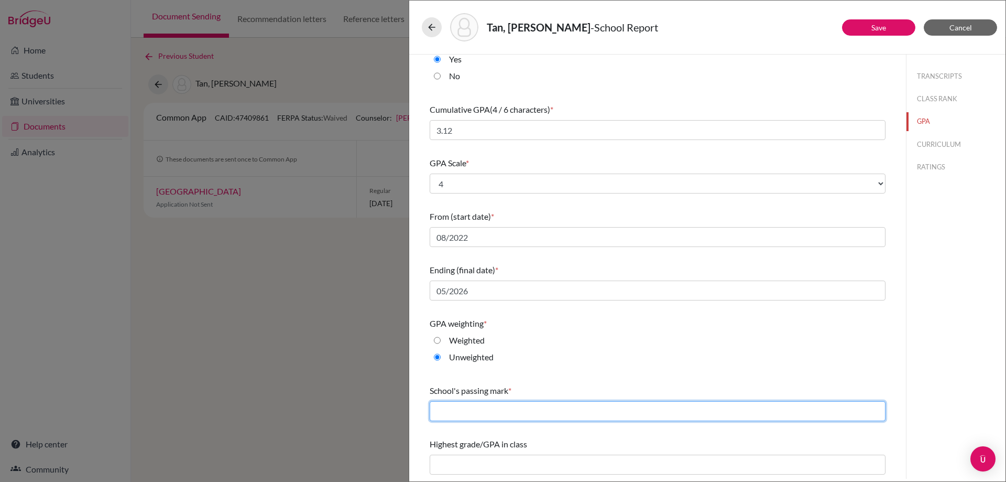
click at [513, 406] on input "text" at bounding box center [658, 411] width 456 height 20
type input "65"
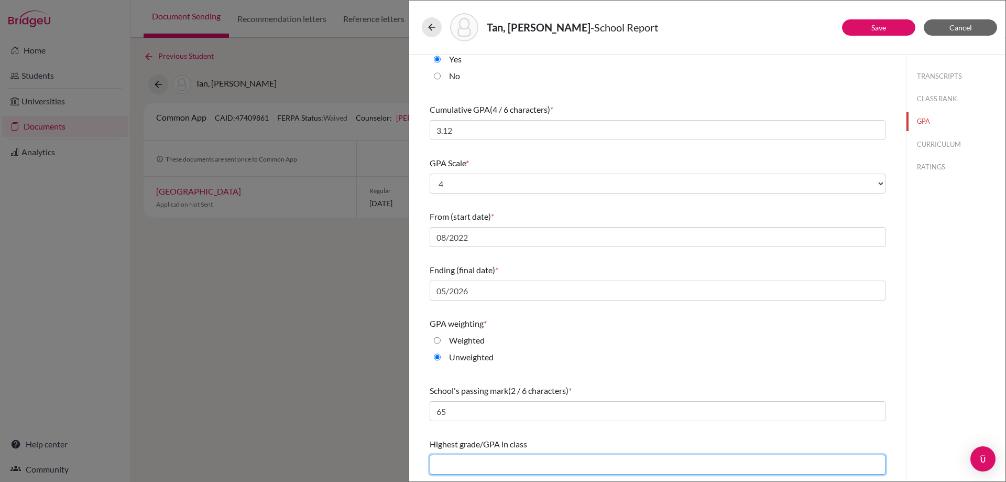
click at [544, 466] on input "text" at bounding box center [658, 464] width 456 height 20
type input "4.0"
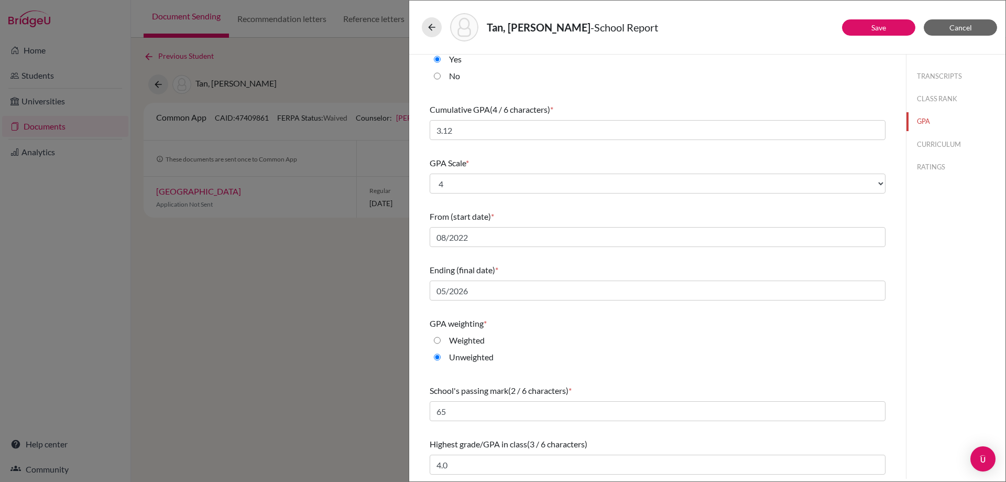
click at [629, 441] on div "Highest grade/GPA in class (3 / 6 characters)" at bounding box center [658, 444] width 456 height 13
click at [913, 147] on button "CURRICULUM" at bounding box center [956, 144] width 99 height 18
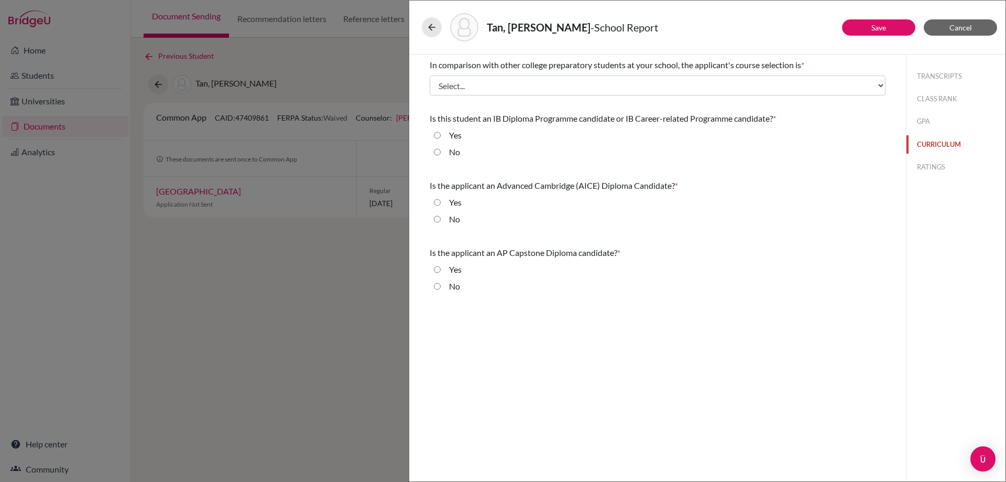
scroll to position [0, 0]
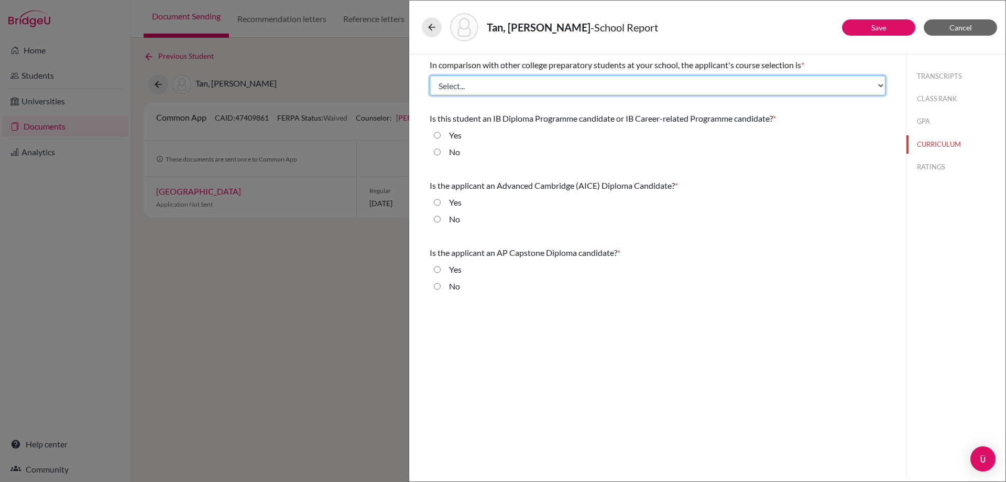
click at [571, 89] on select "Select... Less than demanding Average Demanding Very demanding Most demanding P…" at bounding box center [658, 85] width 456 height 20
select select "1"
click at [430, 75] on select "Select... Less than demanding Average Demanding Very demanding Most demanding P…" at bounding box center [658, 85] width 456 height 20
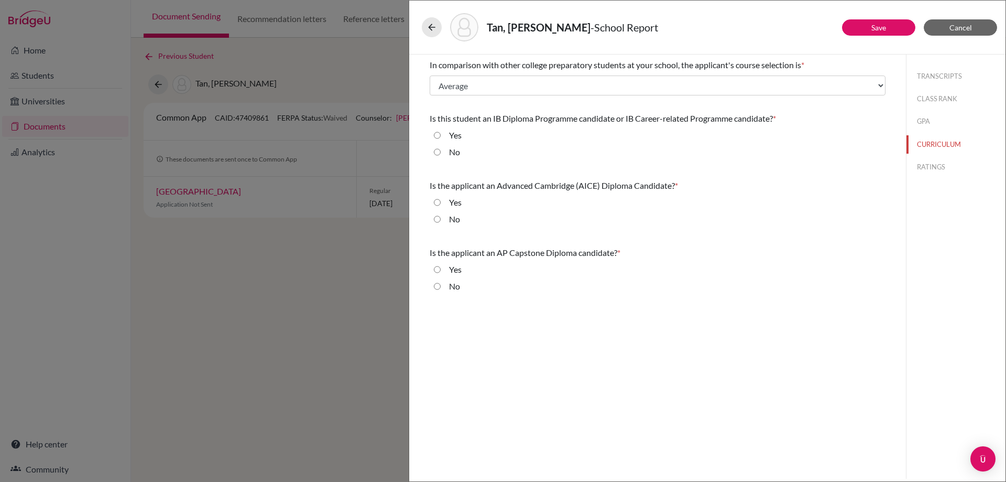
click at [433, 154] on div "No" at bounding box center [658, 154] width 456 height 17
click at [437, 154] on input "No" at bounding box center [437, 152] width 7 height 13
radio input "true"
click at [436, 219] on input "No" at bounding box center [437, 219] width 7 height 13
radio input "true"
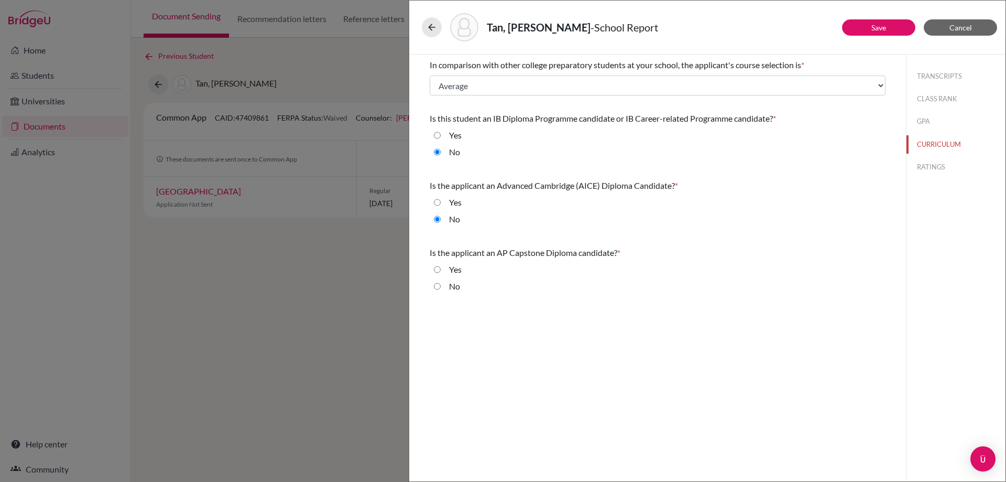
click at [437, 285] on input "No" at bounding box center [437, 286] width 7 height 13
radio input "true"
click at [941, 159] on button "RATINGS" at bounding box center [956, 167] width 99 height 18
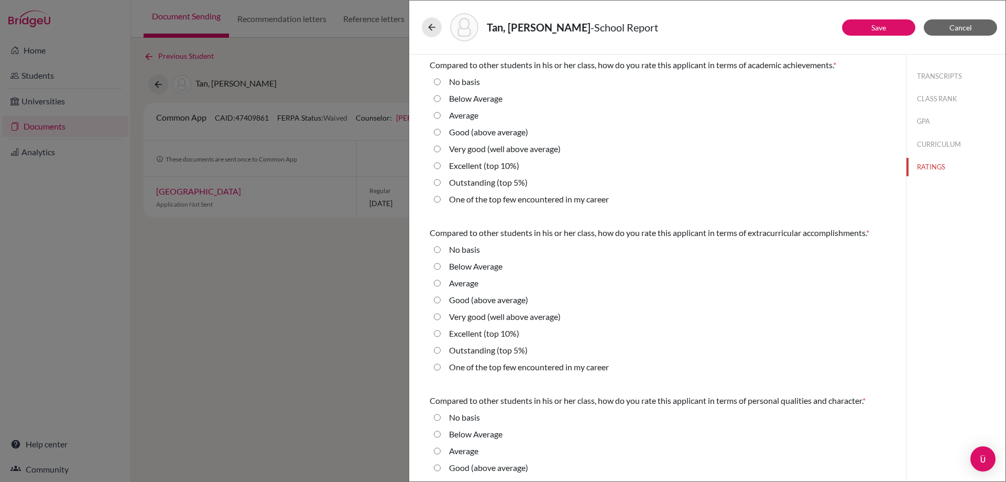
click at [472, 130] on label "Good (above average)" at bounding box center [488, 132] width 79 height 13
click at [441, 130] on average\) "Good (above average)" at bounding box center [437, 132] width 7 height 13
radio average\) "true"
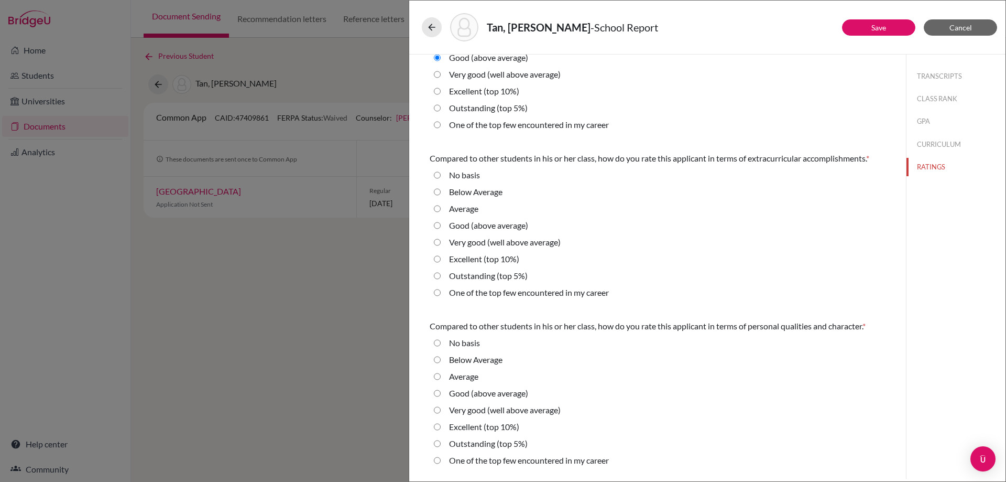
scroll to position [105, 0]
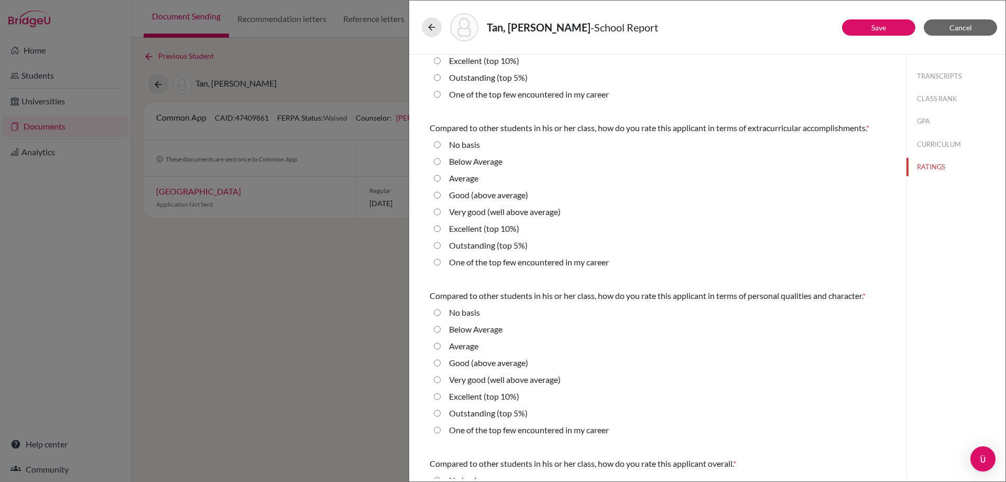
click at [511, 215] on label "Very good (well above average)" at bounding box center [505, 211] width 112 height 13
click at [441, 215] on average\) "Very good (well above average)" at bounding box center [437, 211] width 7 height 13
radio average\) "true"
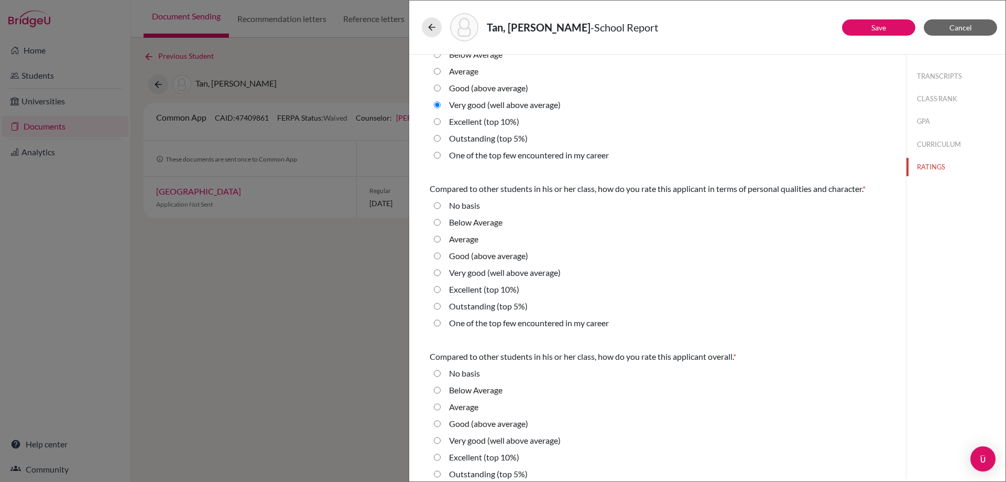
scroll to position [238, 0]
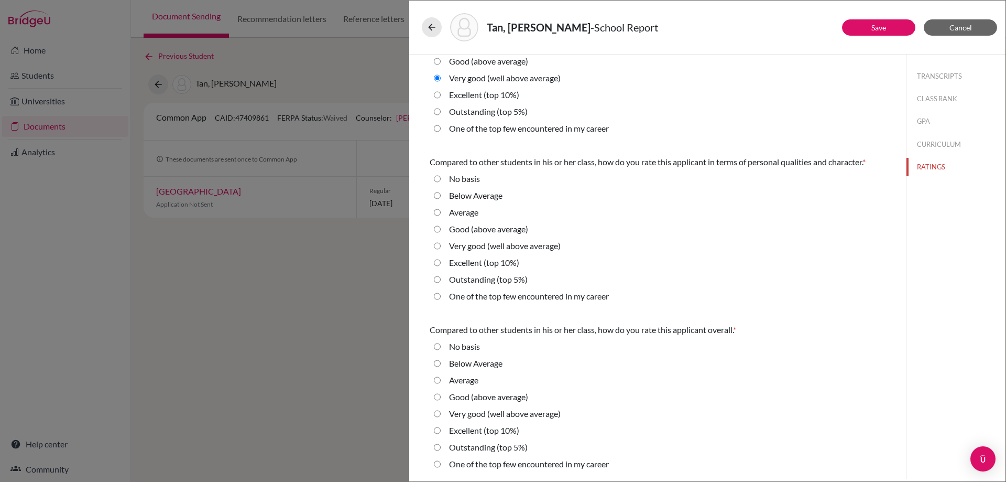
click at [502, 262] on label "Excellent (top 10%)" at bounding box center [484, 262] width 70 height 13
click at [441, 262] on 10\%\) "Excellent (top 10%)" at bounding box center [437, 262] width 7 height 13
radio 10\%\) "true"
click at [508, 433] on label "Excellent (top 10%)" at bounding box center [484, 430] width 70 height 13
click at [441, 433] on 10\%\) "Excellent (top 10%)" at bounding box center [437, 430] width 7 height 13
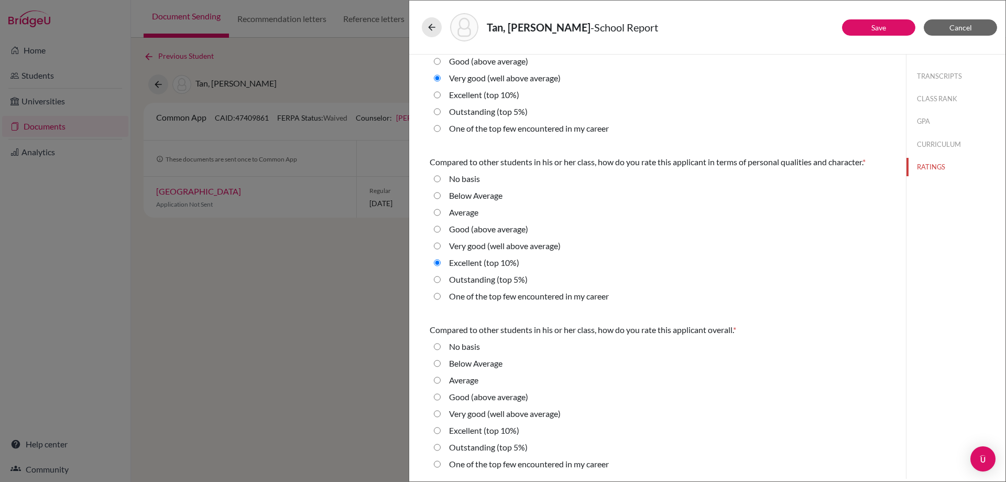
radio 10\%\) "true"
click at [515, 412] on label "Very good (well above average)" at bounding box center [505, 413] width 112 height 13
click at [441, 412] on average\) "Very good (well above average)" at bounding box center [437, 413] width 7 height 13
radio average\) "true"
click at [881, 34] on button "Save" at bounding box center [878, 27] width 73 height 16
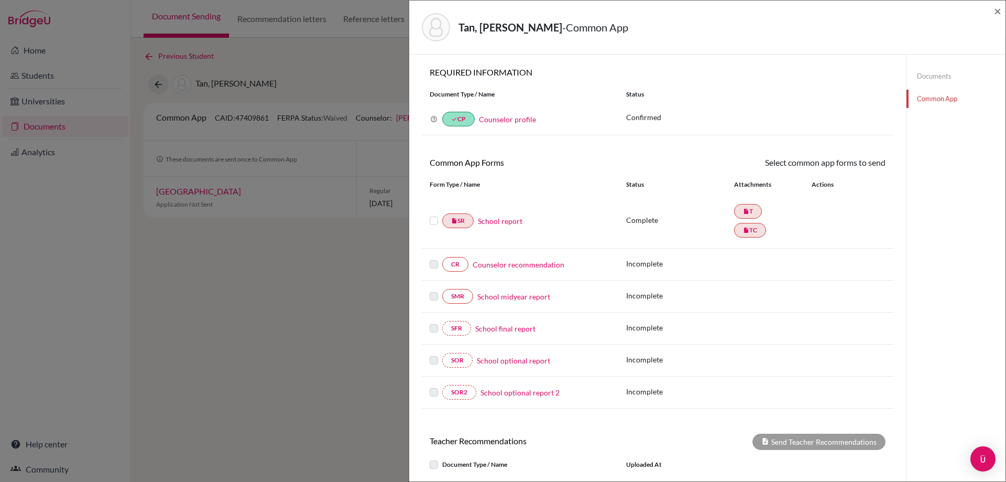
click at [325, 307] on div "Tan, Angelique Noelene - Common App × × REQUIRED INFORMATION Document Type / Na…" at bounding box center [503, 241] width 1006 height 482
drag, startPoint x: 373, startPoint y: 315, endPoint x: 376, endPoint y: 321, distance: 5.9
click at [373, 316] on div "Tan, Angelique Noelene - Common App × × REQUIRED INFORMATION Document Type / Na…" at bounding box center [503, 241] width 1006 height 482
click at [994, 13] on span "×" at bounding box center [997, 10] width 7 height 15
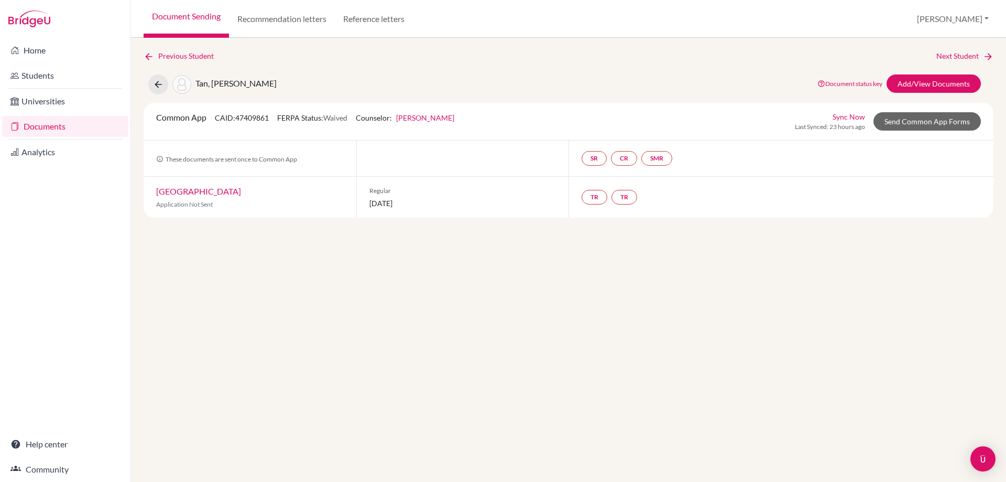
click at [30, 128] on link "Documents" at bounding box center [65, 126] width 126 height 21
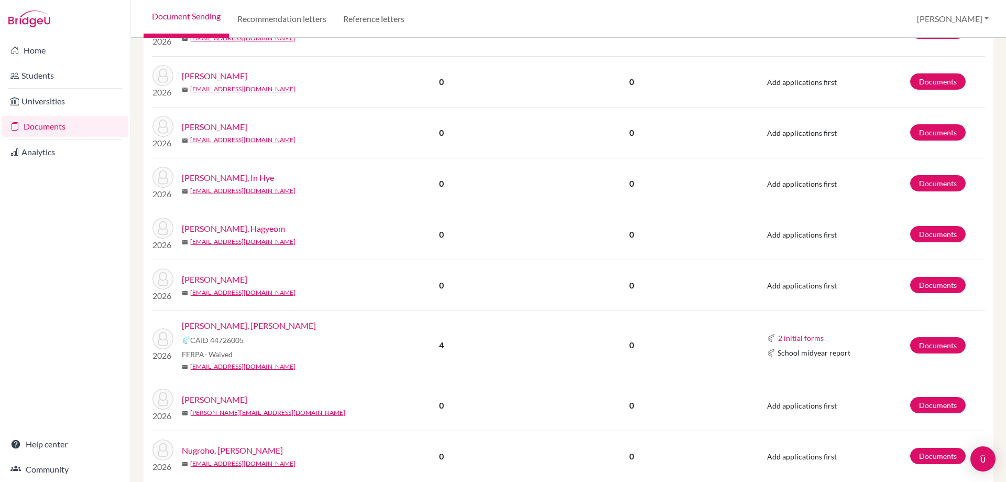
scroll to position [1286, 0]
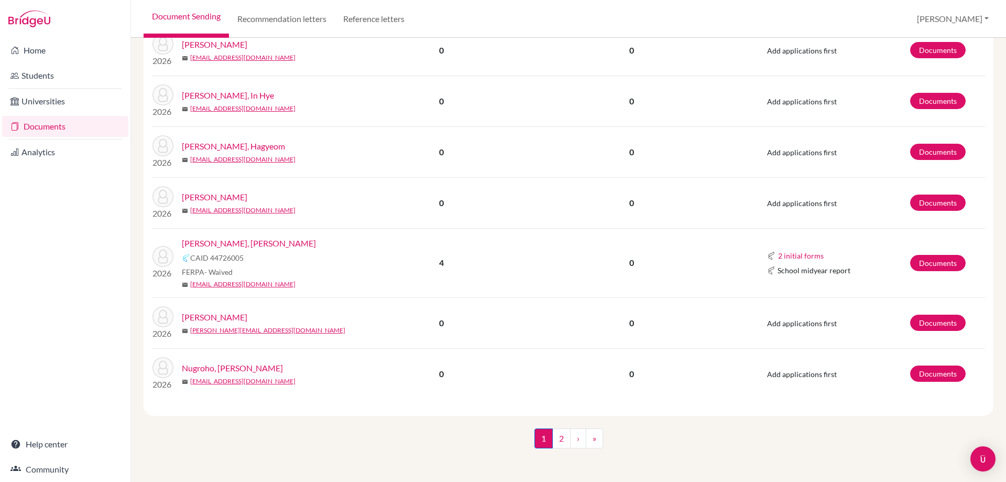
click at [220, 245] on link "[PERSON_NAME], [PERSON_NAME]" at bounding box center [249, 243] width 134 height 13
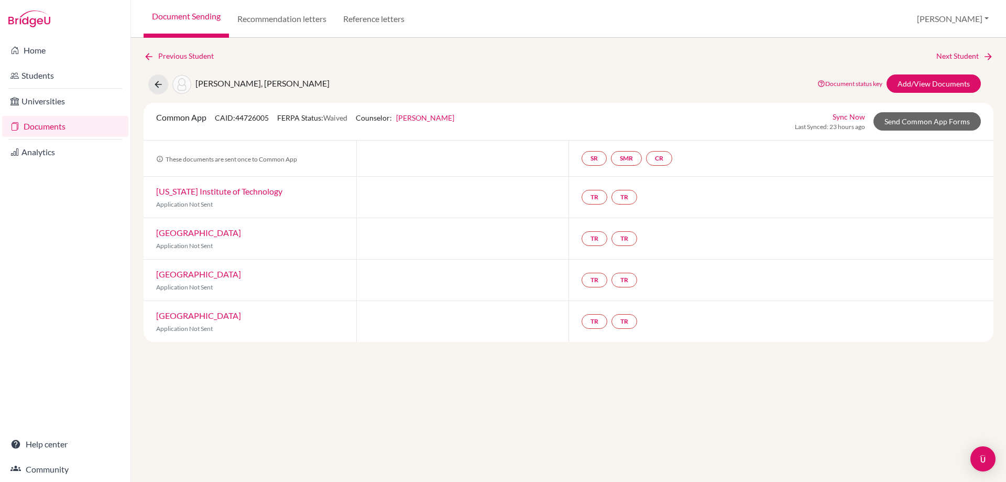
click at [274, 209] on p "Application Not Sent" at bounding box center [250, 204] width 188 height 9
click at [260, 217] on div "[US_STATE] Institute of Technology Application Not Sent" at bounding box center [250, 197] width 213 height 41
click at [239, 198] on div "[US_STATE] Institute of Technology Application Not Sent" at bounding box center [250, 197] width 213 height 41
click at [908, 89] on link "Add/View Documents" at bounding box center [934, 83] width 94 height 18
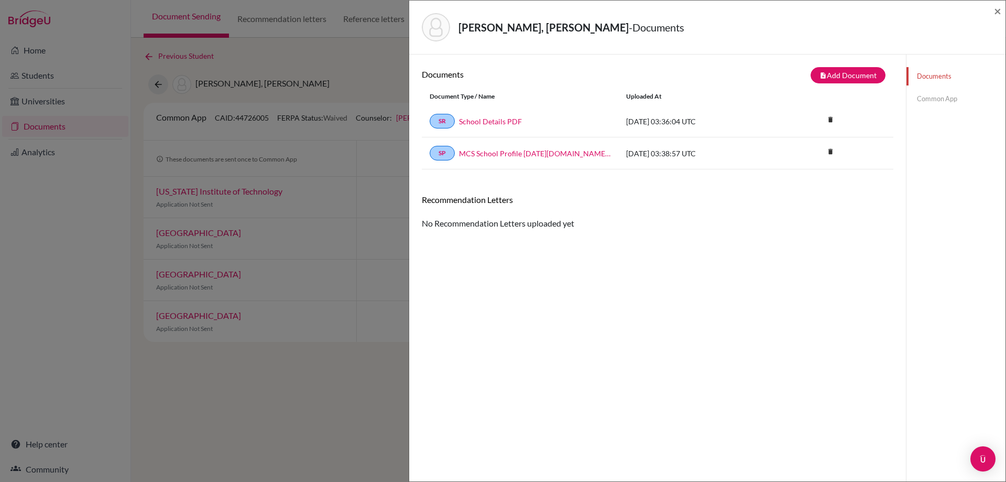
click at [928, 103] on link "Common App" at bounding box center [956, 99] width 99 height 18
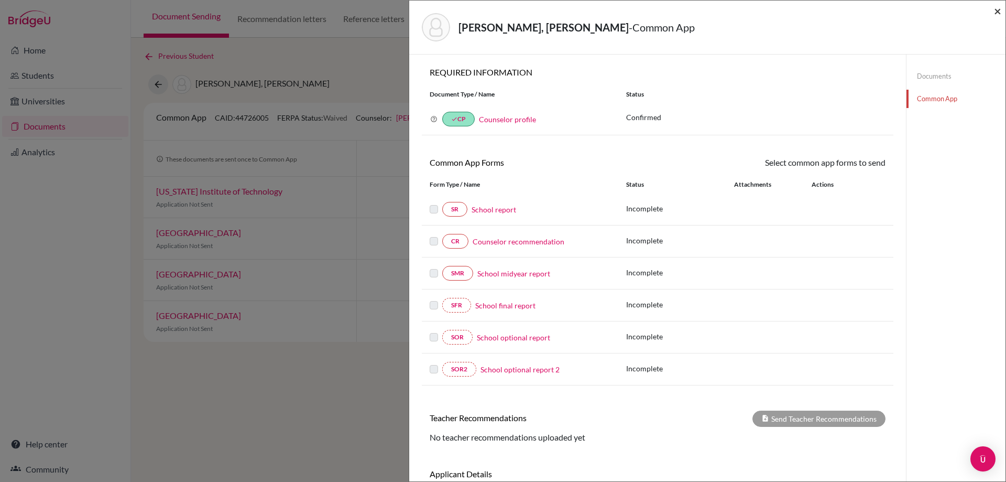
click at [995, 12] on span "×" at bounding box center [997, 10] width 7 height 15
